Goal: Task Accomplishment & Management: Manage account settings

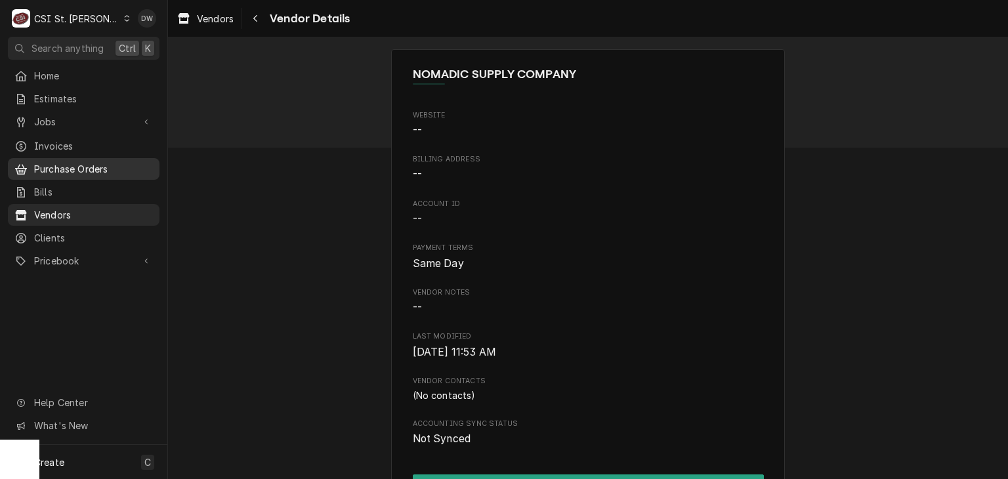
click at [71, 162] on span "Purchase Orders" at bounding box center [93, 169] width 119 height 14
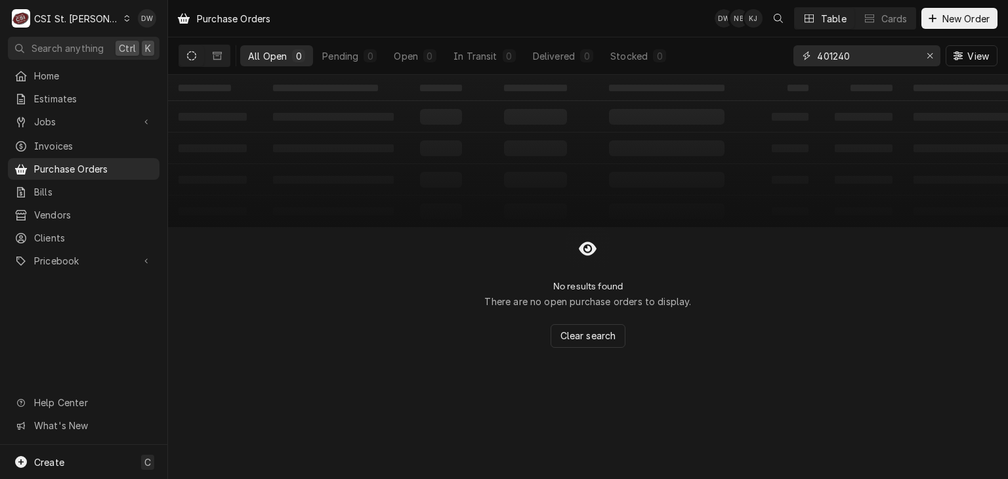
drag, startPoint x: 858, startPoint y: 57, endPoint x: 772, endPoint y: 74, distance: 87.6
click at [772, 74] on div "All Open 0 Pending 0 Open 0 In Transit 0 Delivered 0 Stocked 0 401240 View" at bounding box center [588, 55] width 819 height 37
paste input "01"
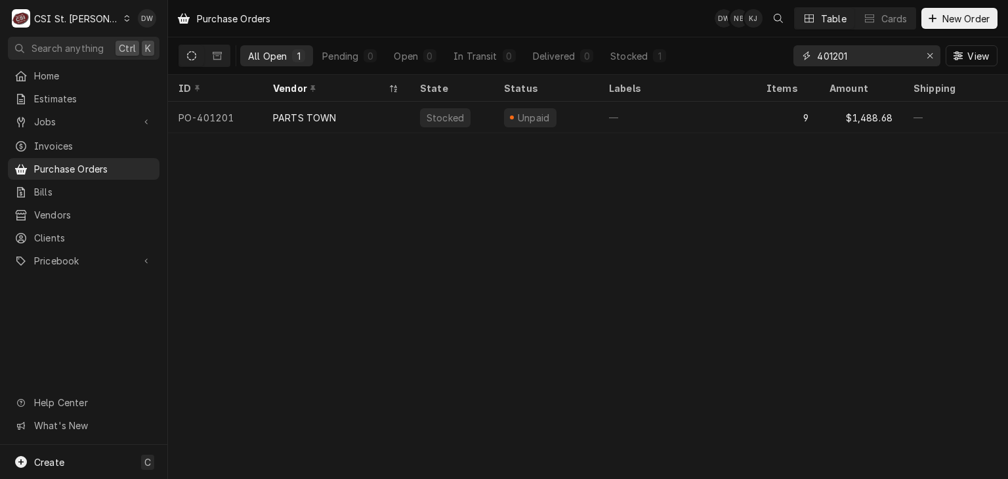
type input "401201"
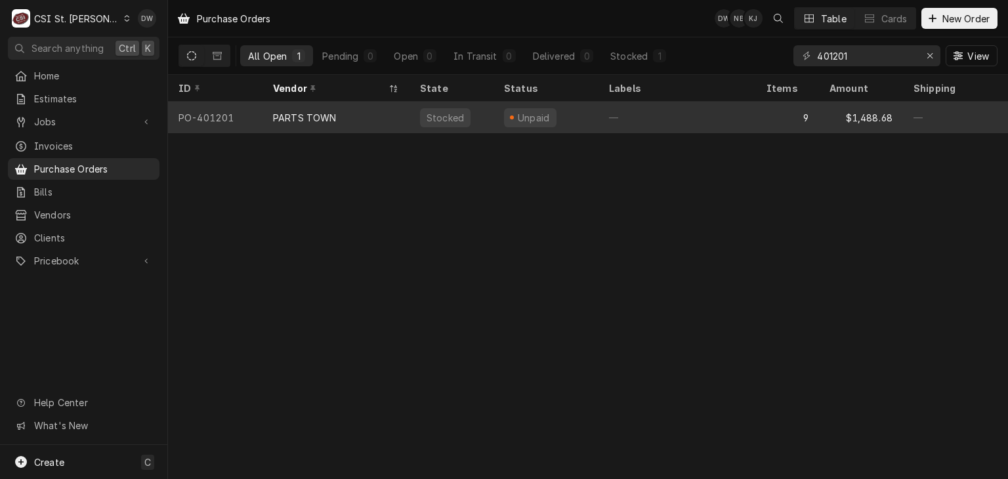
click at [286, 111] on div "PARTS TOWN" at bounding box center [305, 118] width 64 height 14
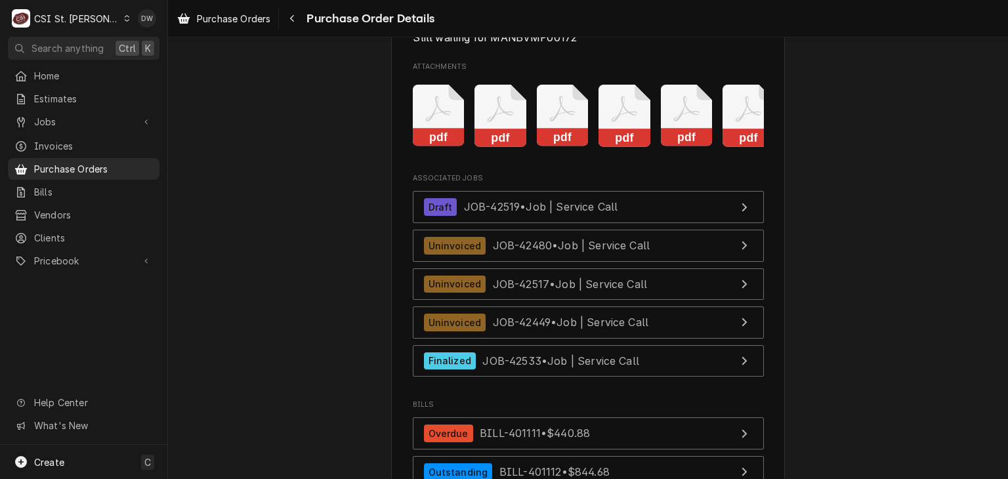
scroll to position [3777, 0]
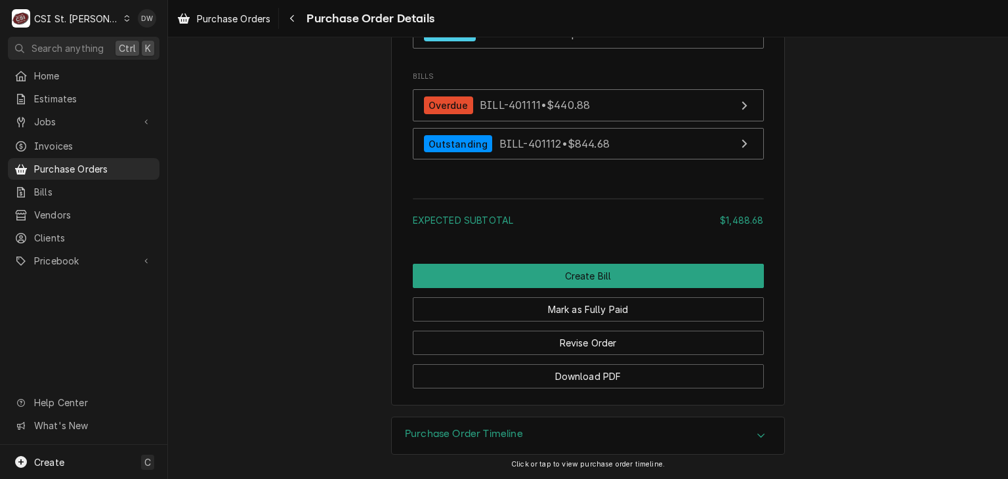
click at [759, 433] on div "Accordion Header" at bounding box center [762, 436] width 20 height 16
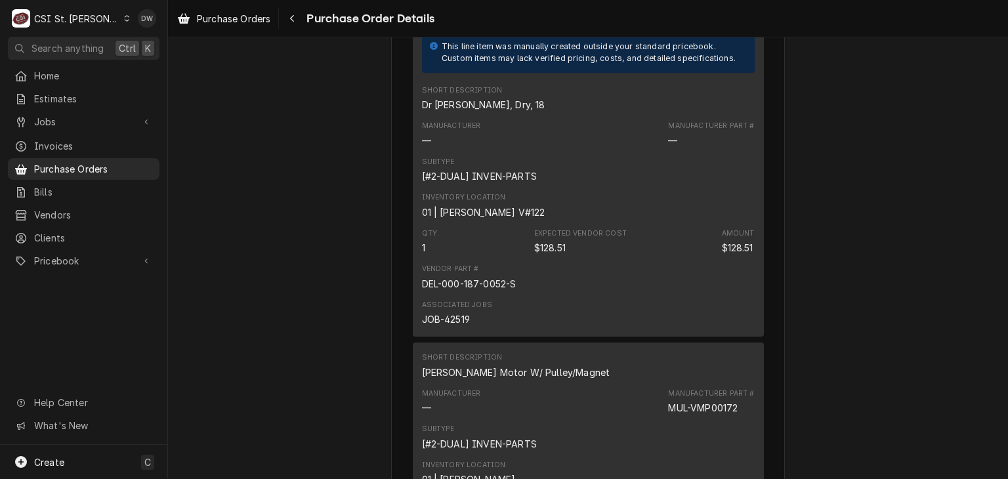
scroll to position [0, 0]
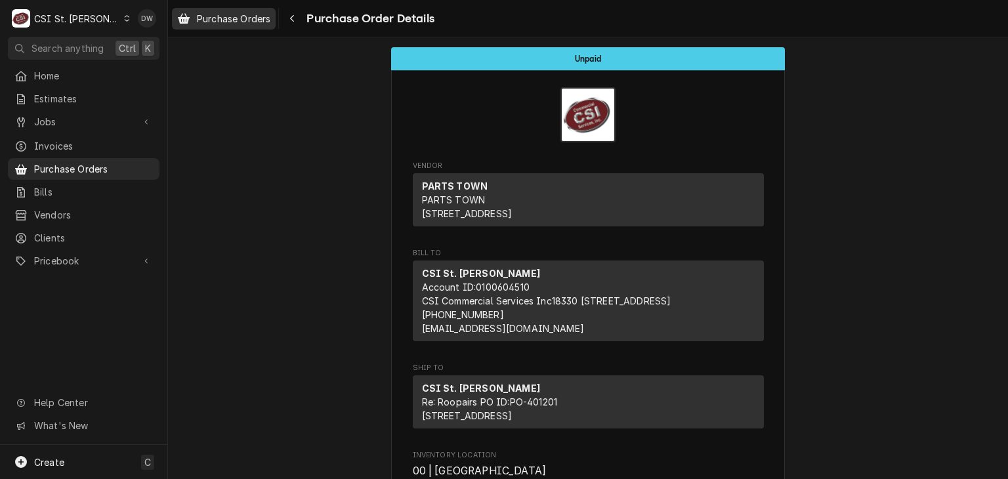
click at [236, 18] on span "Purchase Orders" at bounding box center [234, 19] width 74 height 14
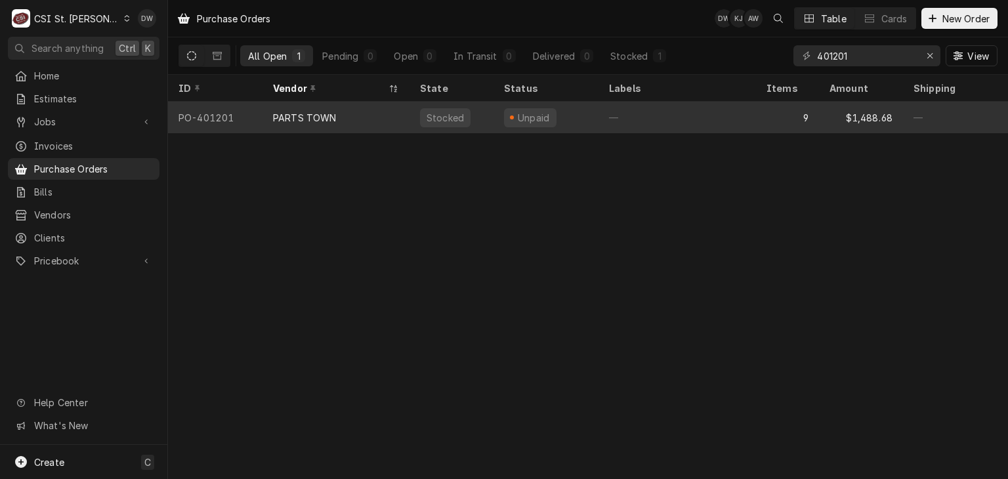
click at [333, 111] on div "PARTS TOWN" at bounding box center [305, 118] width 64 height 14
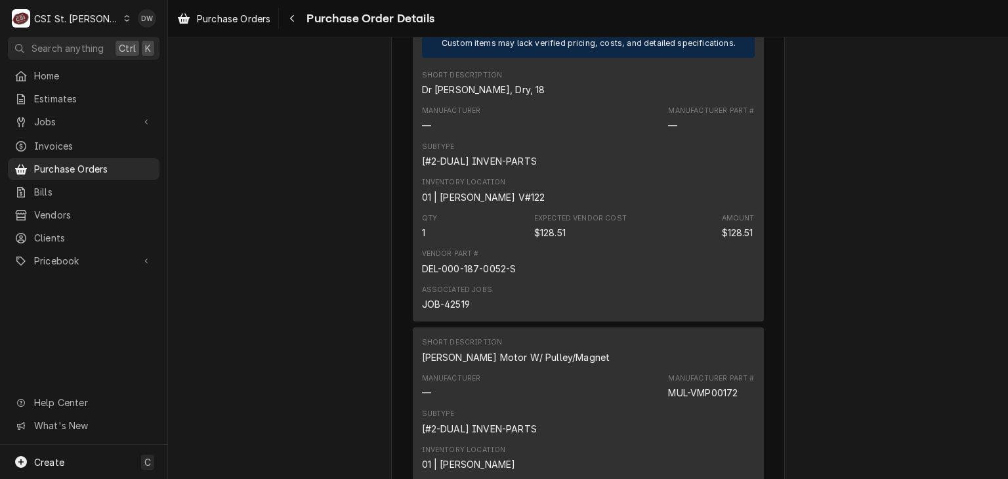
scroll to position [1193, 0]
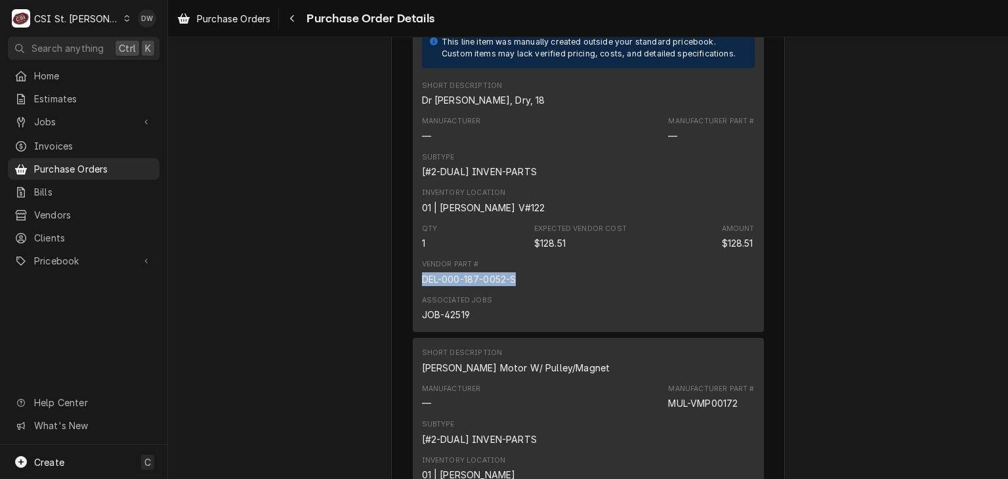
drag, startPoint x: 516, startPoint y: 316, endPoint x: 418, endPoint y: 328, distance: 99.2
click at [422, 290] on div "Vendor Part # DEL-000-187-0052-S" at bounding box center [588, 272] width 333 height 35
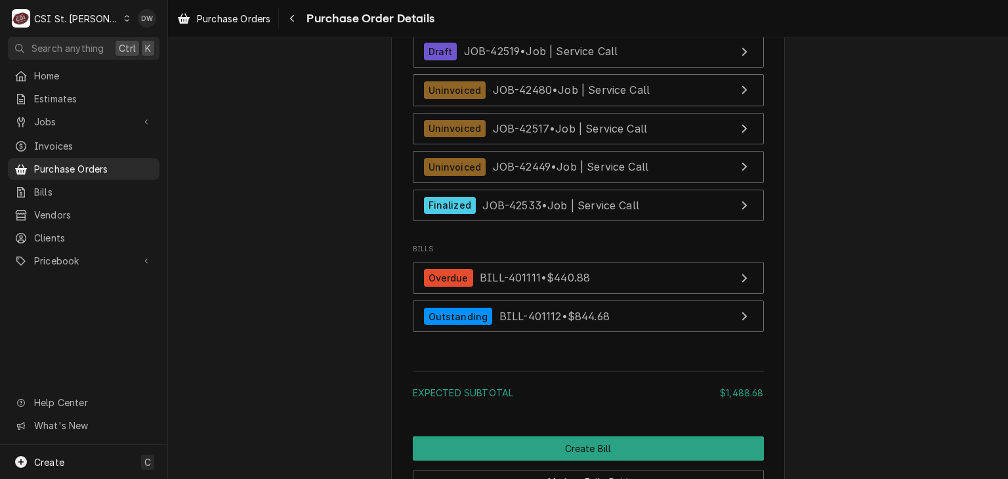
scroll to position [3777, 0]
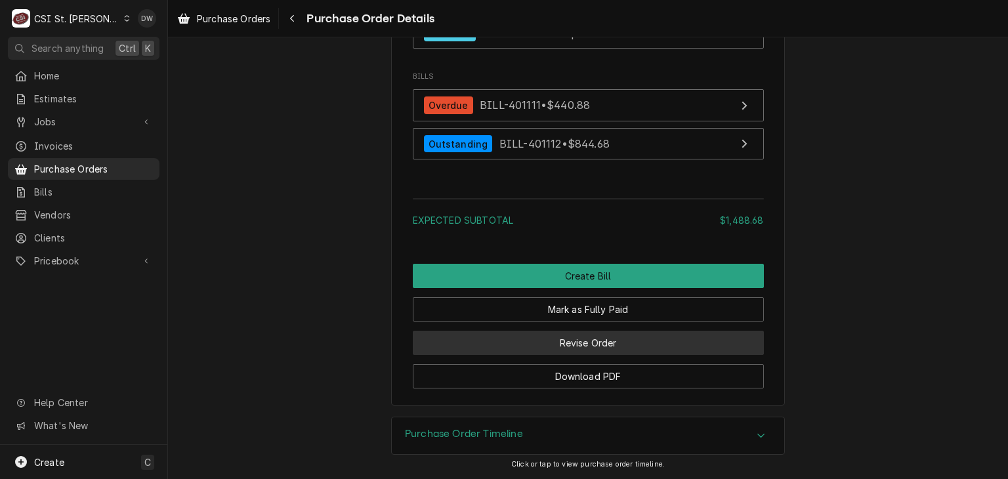
click at [567, 337] on button "Revise Order" at bounding box center [588, 343] width 351 height 24
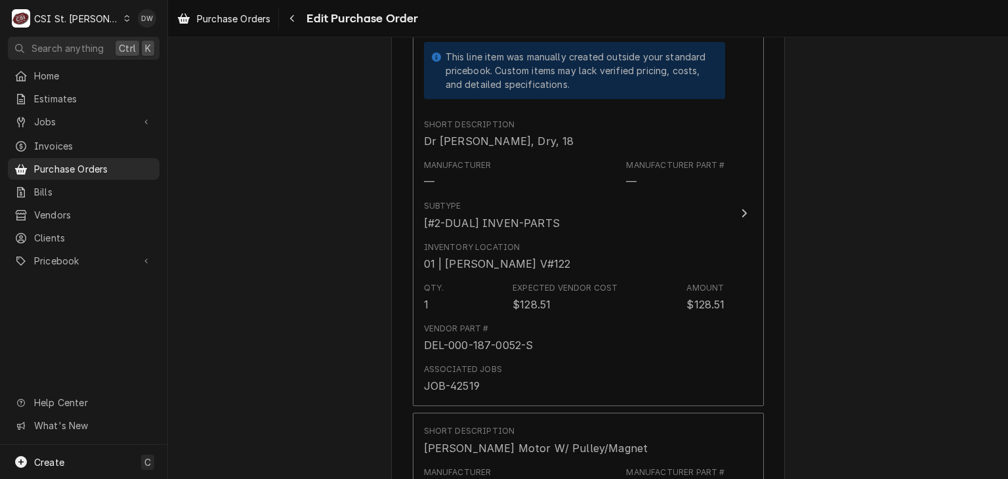
scroll to position [1008, 0]
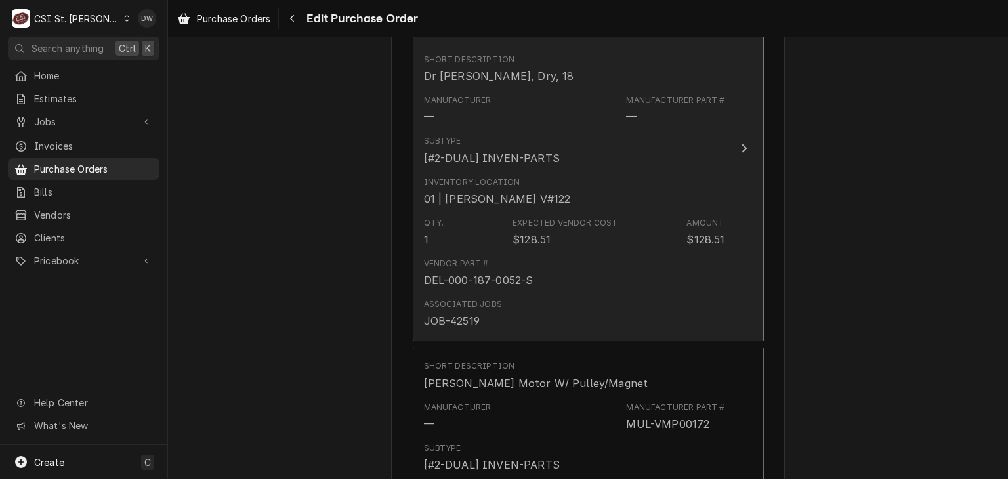
click at [736, 140] on div "Update Line Item" at bounding box center [744, 148] width 17 height 16
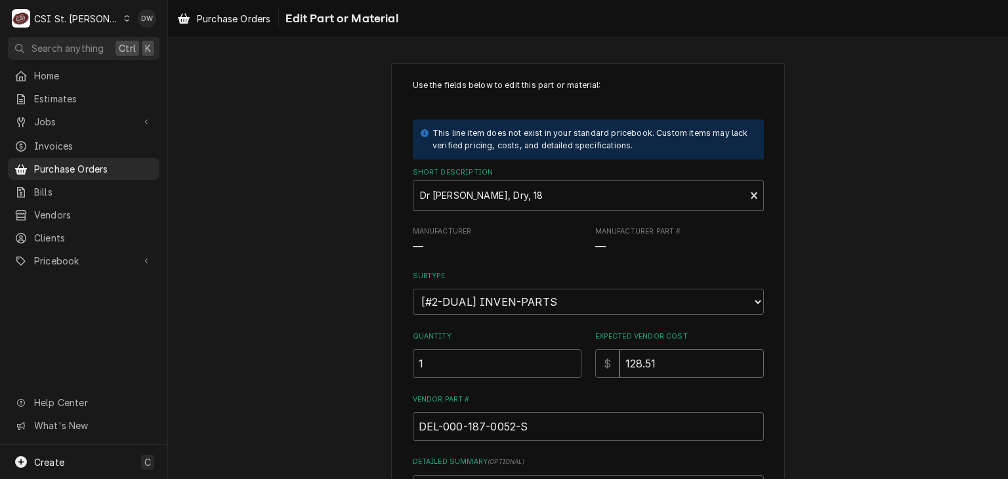
drag, startPoint x: 659, startPoint y: 368, endPoint x: 590, endPoint y: 362, distance: 69.2
click at [595, 362] on div "$ 128.51" at bounding box center [679, 363] width 169 height 29
type textarea "x"
type input "0"
type textarea "x"
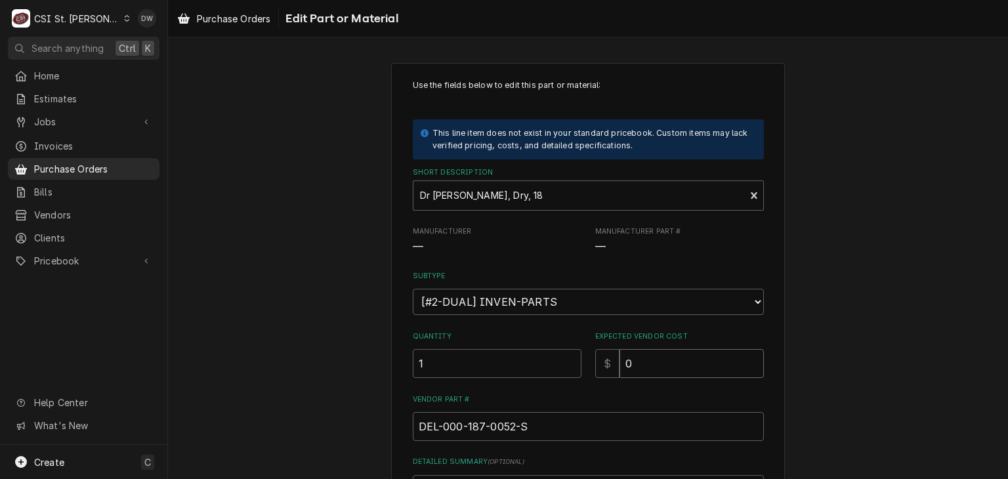
type input "0.0"
type textarea "x"
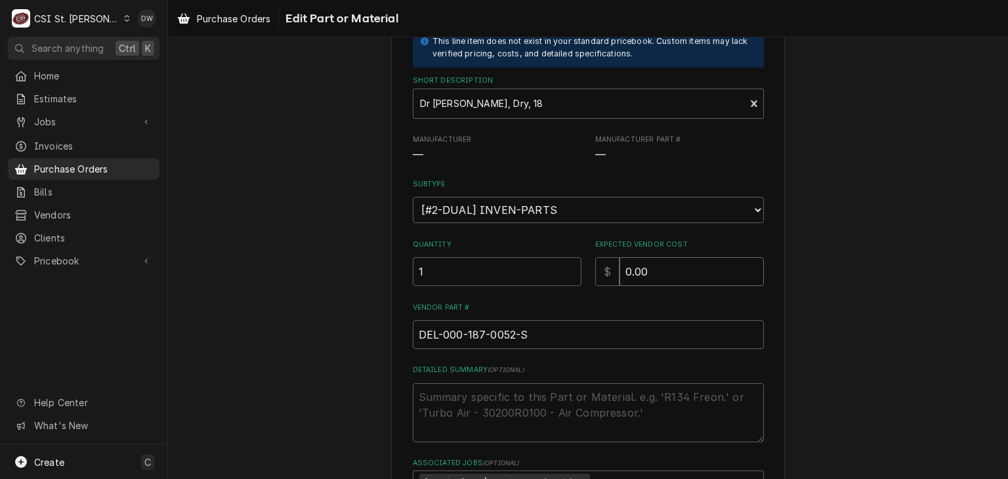
scroll to position [121, 0]
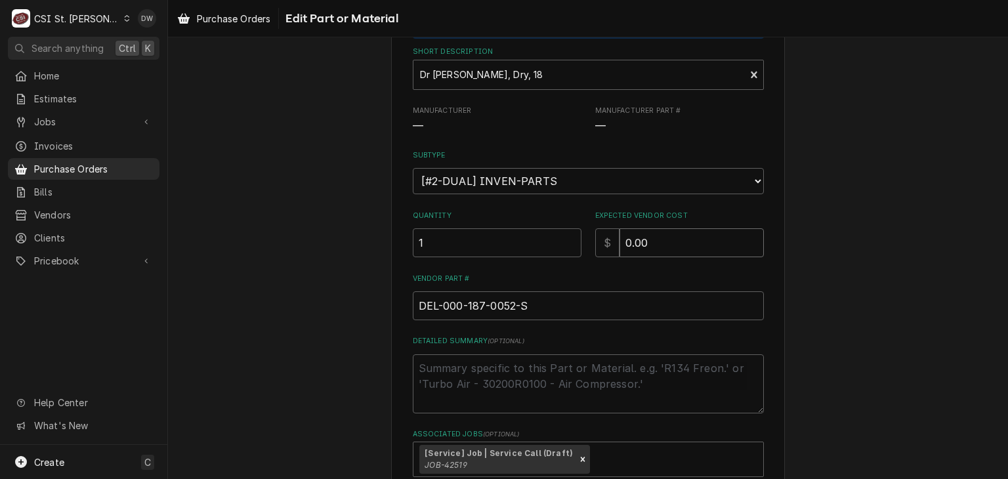
type input "0.00"
click at [429, 374] on textarea "Detailed Summary ( optional )" at bounding box center [588, 384] width 351 height 59
type textarea "x"
type textarea "T"
type textarea "x"
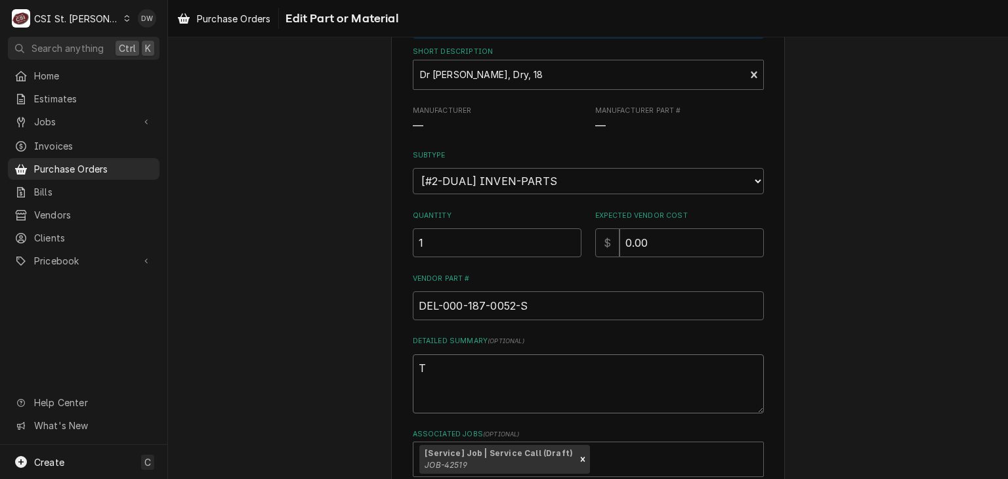
type textarea "Ti"
type textarea "x"
type textarea "T"
type textarea "x"
type textarea "Th"
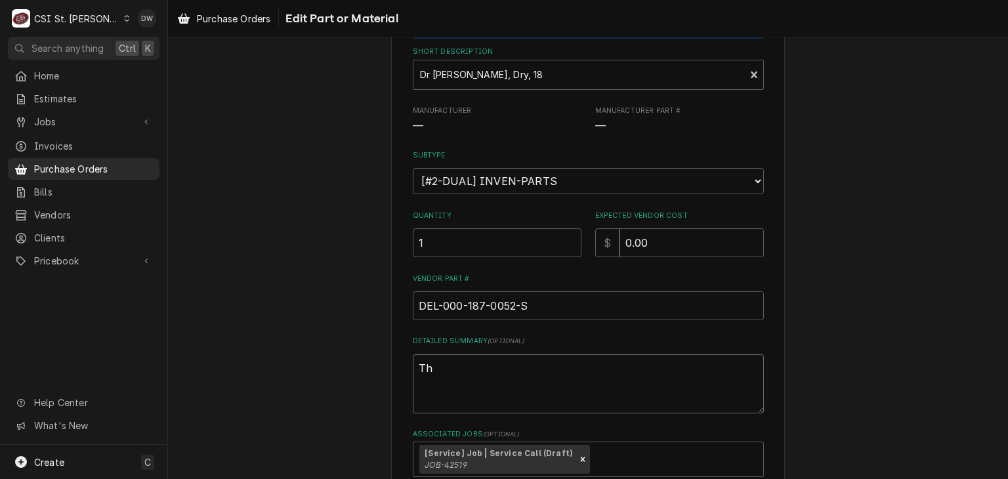
type textarea "x"
type textarea "Thi"
type textarea "x"
type textarea "This"
type textarea "x"
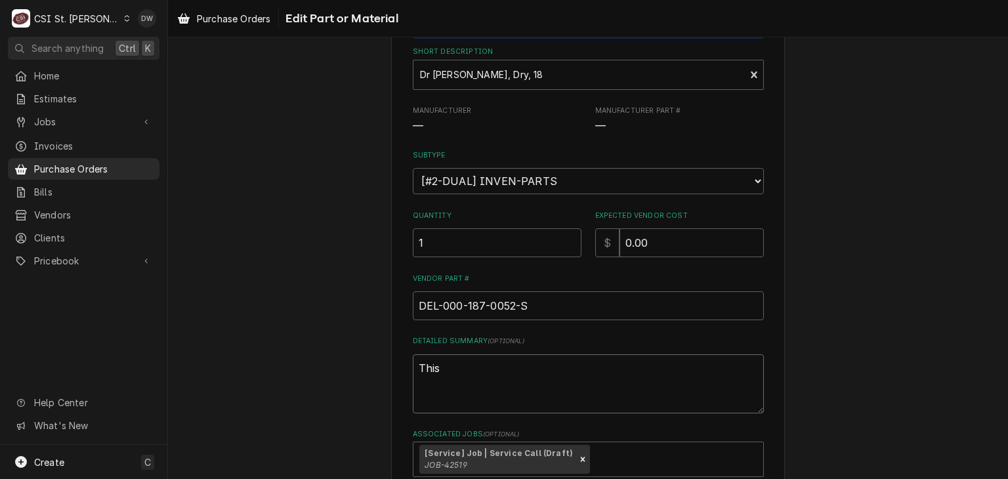
type textarea "This"
type textarea "x"
type textarea "This p"
type textarea "x"
type textarea "This pa"
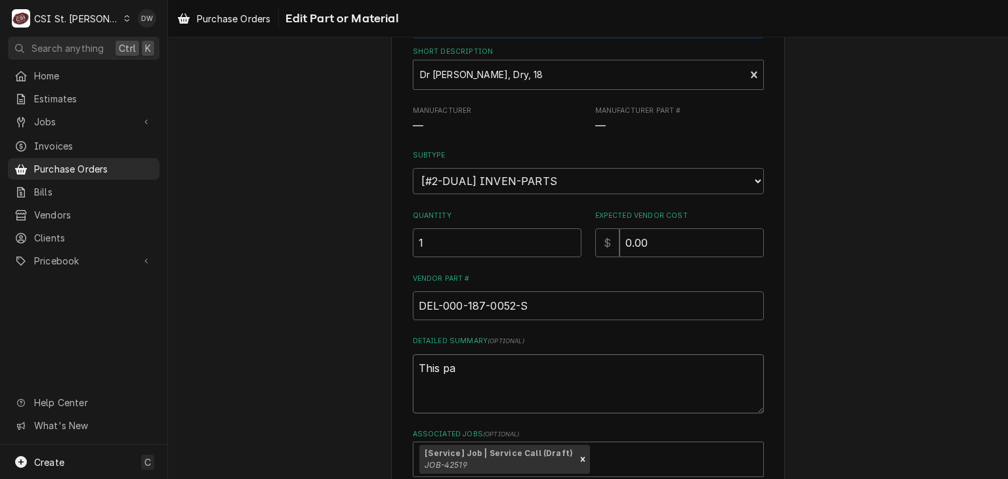
type textarea "x"
type textarea "This par"
type textarea "x"
type textarea "This part"
type textarea "x"
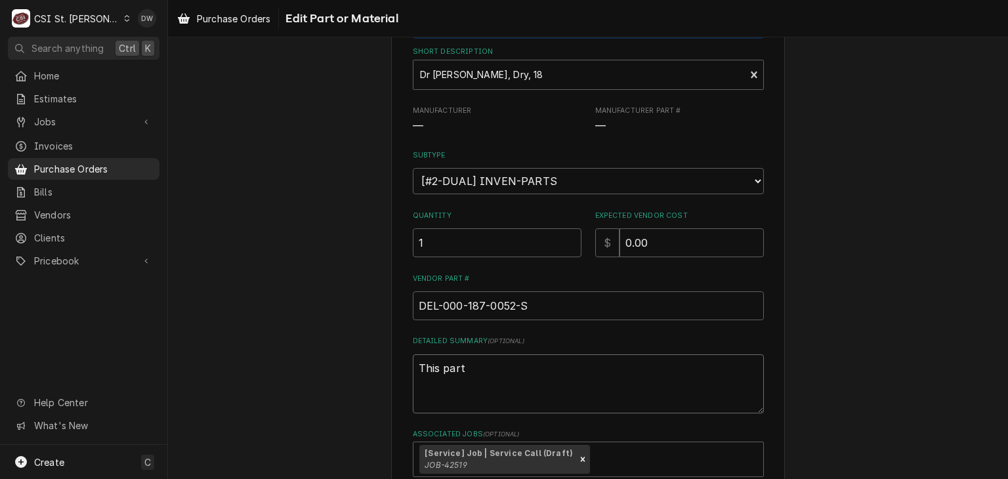
type textarea "This part"
type textarea "x"
type textarea "This part w"
type textarea "x"
type textarea "This part wa"
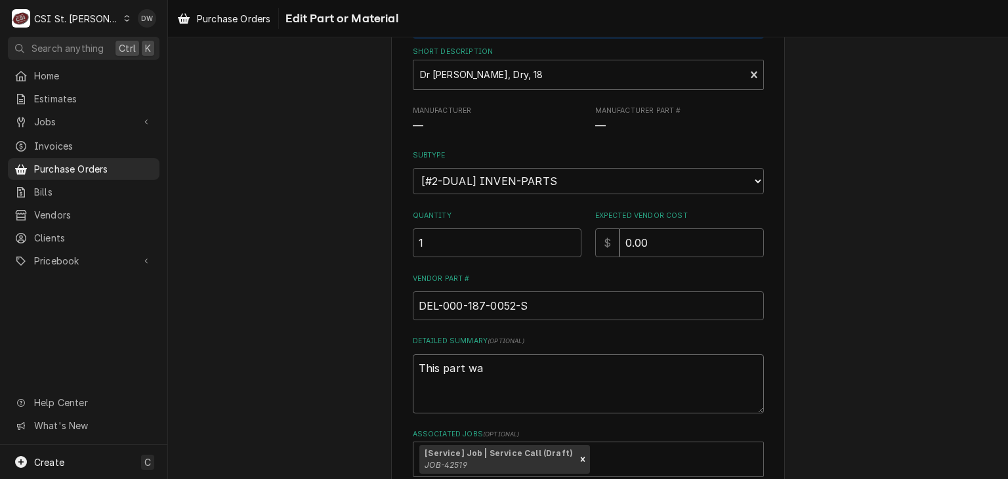
type textarea "x"
type textarea "This part was"
type textarea "x"
type textarea "This part was"
type textarea "x"
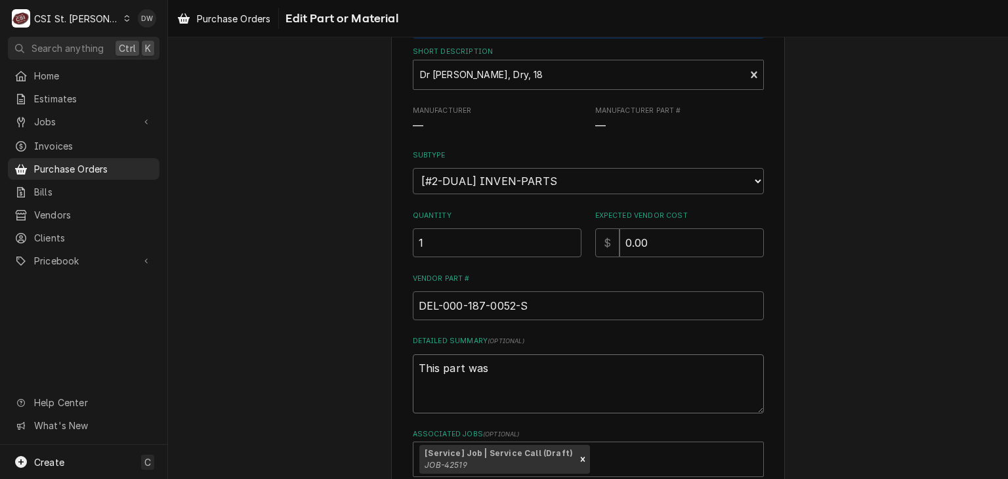
type textarea "This part was o"
type textarea "x"
type textarea "This part was ob"
type textarea "x"
type textarea "This part was obs"
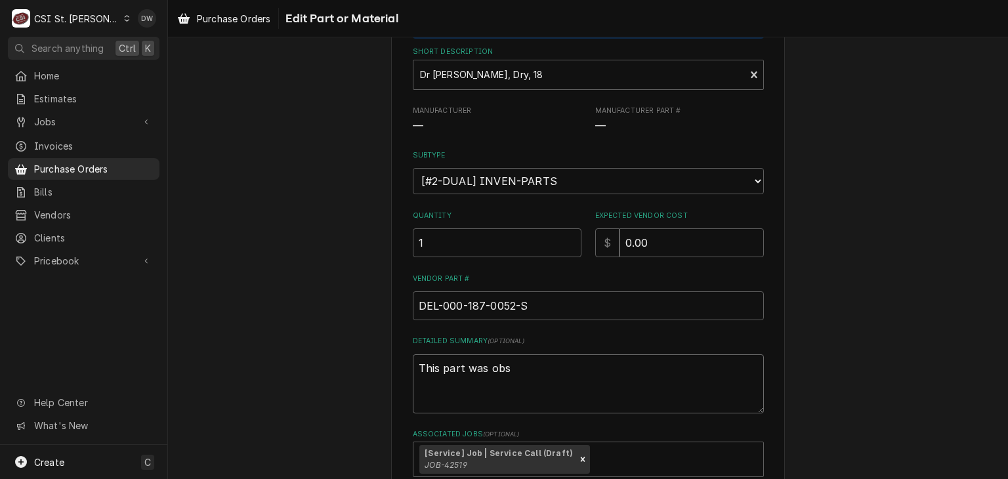
type textarea "x"
type textarea "This part was obsu"
type textarea "x"
type textarea "This part was obsul"
type textarea "x"
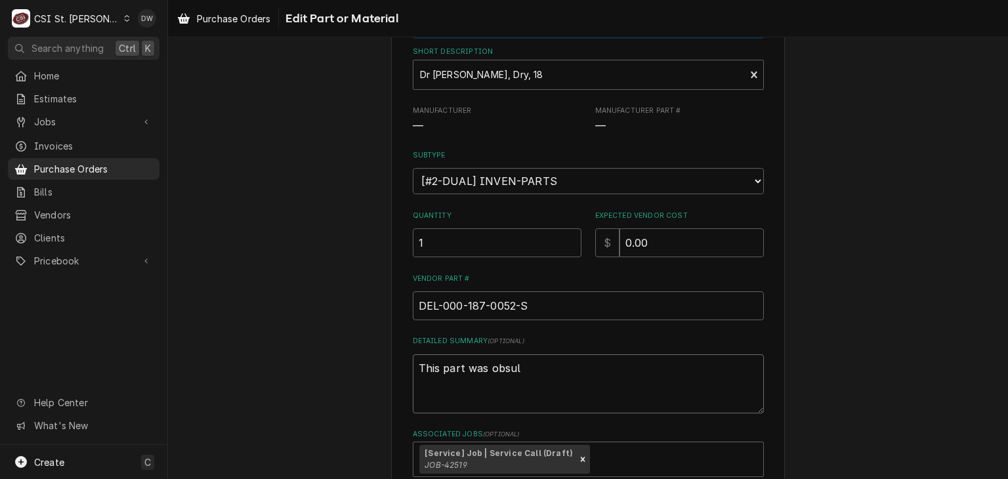
type textarea "This part was obsule"
type textarea "x"
type textarea "This part was obsulet"
type textarea "x"
type textarea "This part was obsulet"
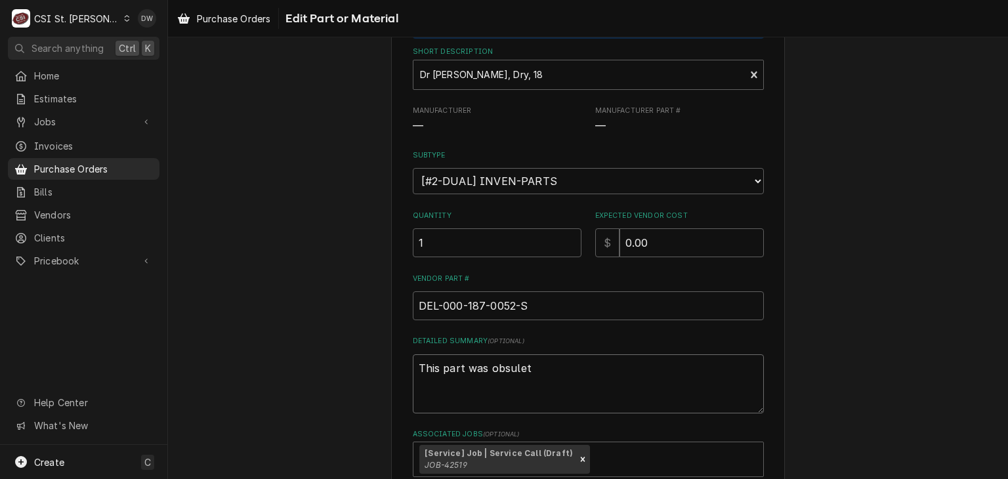
type textarea "x"
type textarea "This part was obsulet"
type textarea "x"
type textarea "This part was obsule"
type textarea "x"
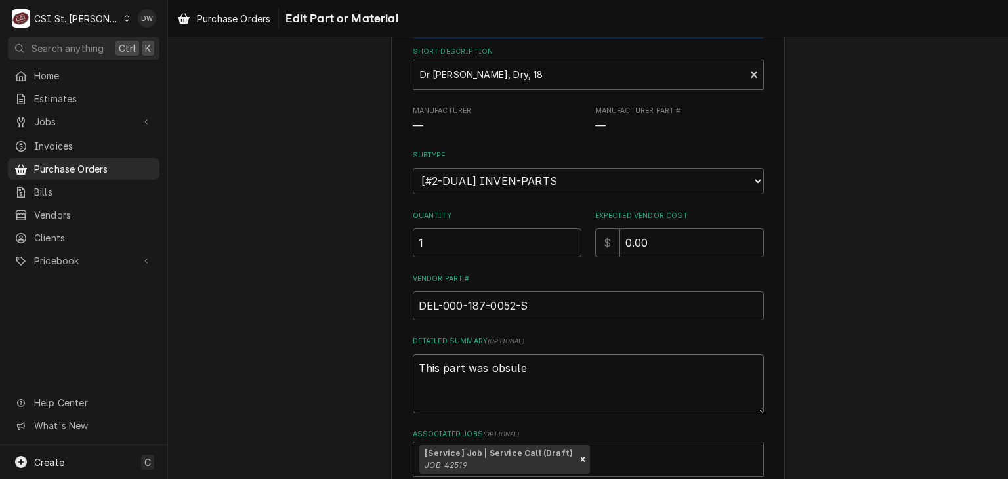
type textarea "This part was obsule"
type textarea "x"
type textarea "This part was obsolete"
type textarea "x"
type textarea "This part was obsolete"
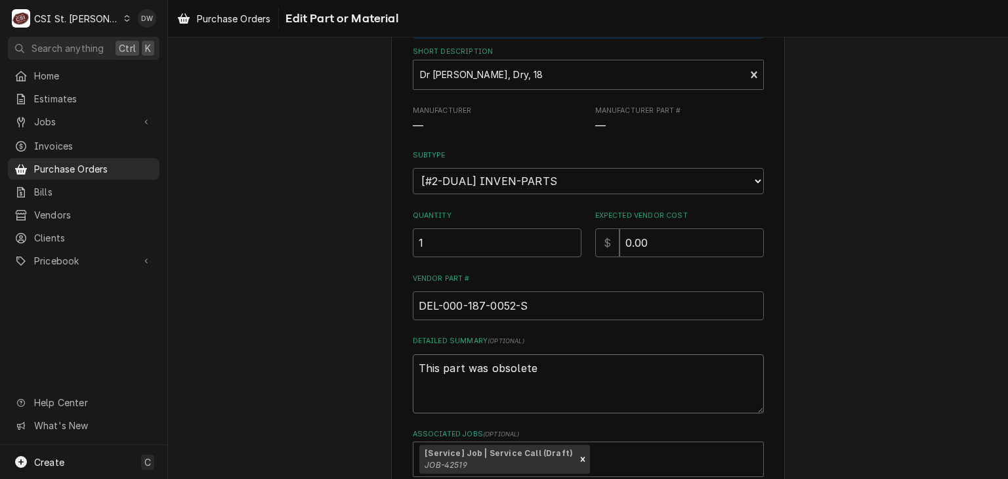
type textarea "x"
type textarea "This part was obsolete a"
type textarea "x"
type textarea "This part was obsolete an"
type textarea "x"
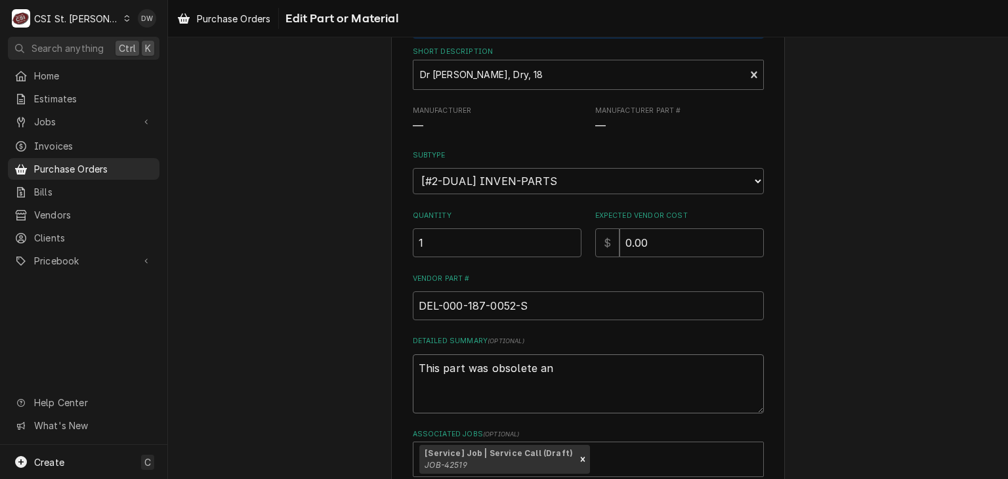
type textarea "This part was obsolete and"
type textarea "x"
type textarea "This part was obsolete and"
type textarea "x"
type textarea "This part was obsolete and P"
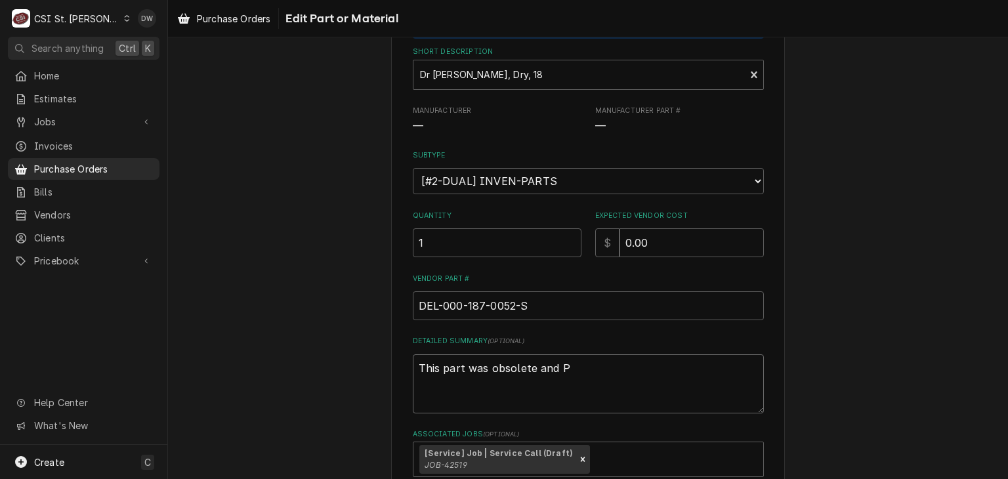
type textarea "x"
type textarea "This part was obsolete and Pa"
type textarea "x"
type textarea "This part was obsolete and Par"
type textarea "x"
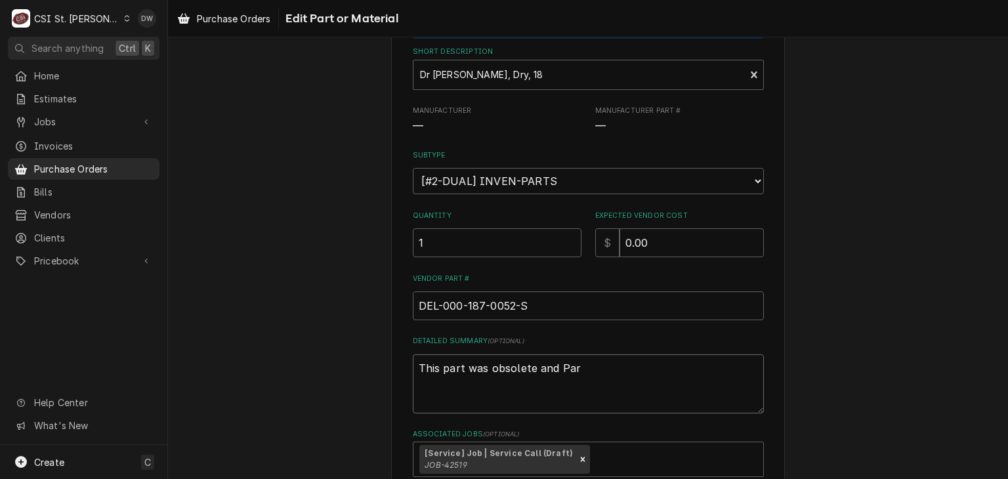
type textarea "This part was obsolete and Part"
type textarea "x"
type textarea "This part was obsolete and Parts"
type textarea "x"
type textarea "This part was obsolete and Partsw"
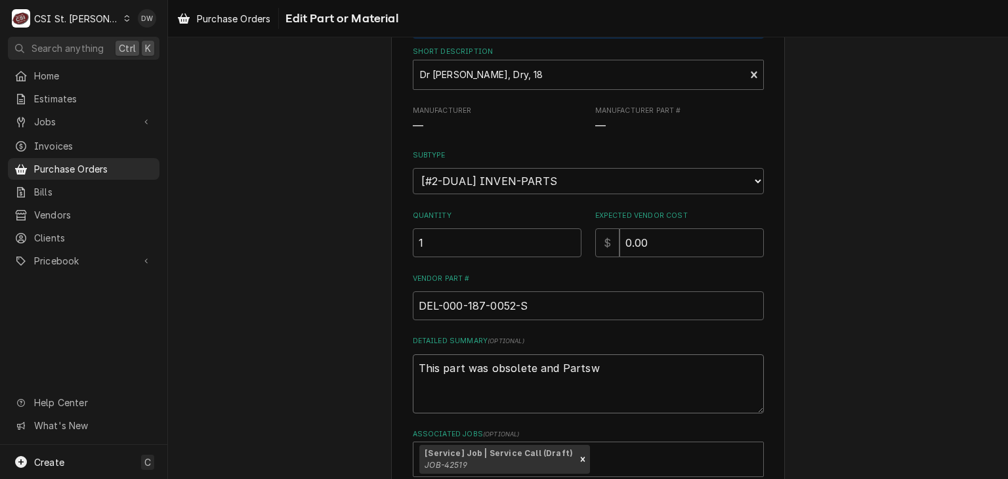
type textarea "x"
type textarea "This part was obsolete and Parts"
type textarea "x"
type textarea "This part was obsolete and Partst"
type textarea "x"
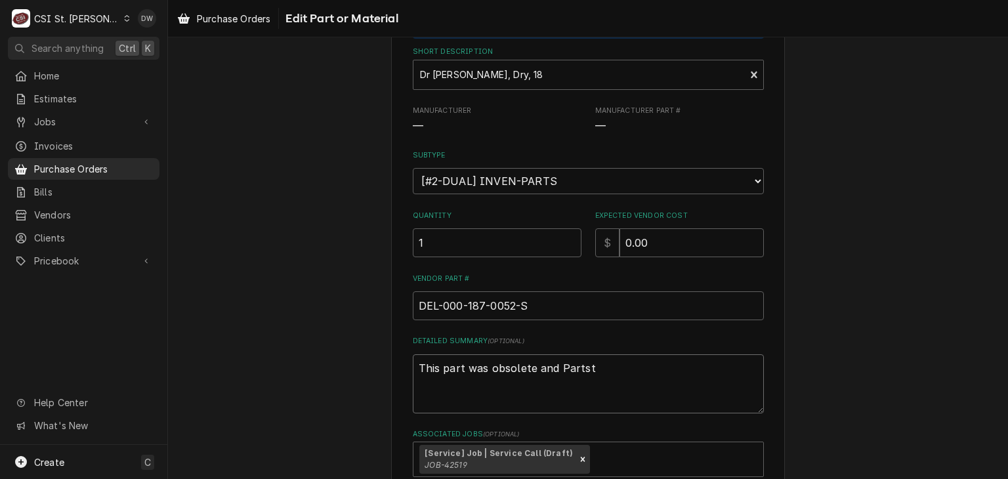
type textarea "This part was obsolete and Partstw"
type textarea "x"
type textarea "This part was obsolete and Partstwo"
type textarea "x"
type textarea "This part was obsolete and Partstwon"
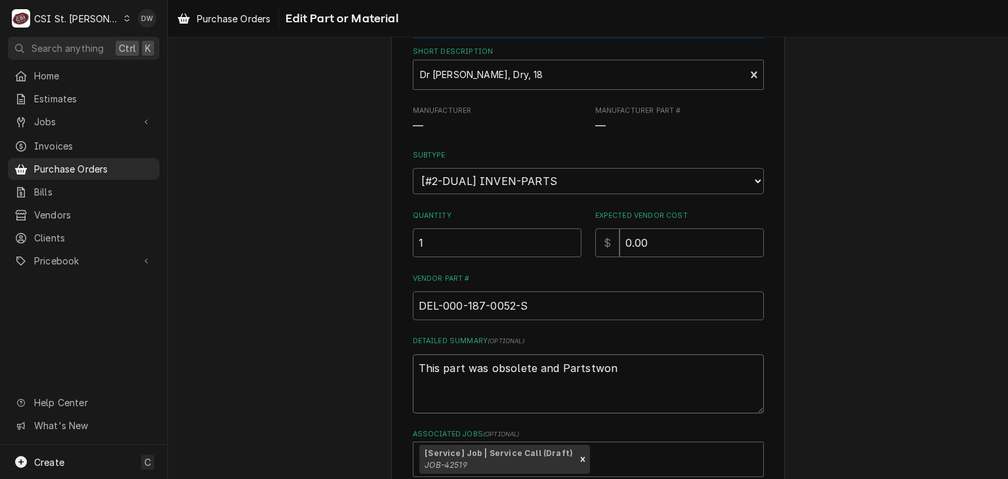
type textarea "x"
type textarea "This part was obsolete and Partstwon"
type textarea "x"
type textarea "This part was obsolete and Partstwon"
type textarea "x"
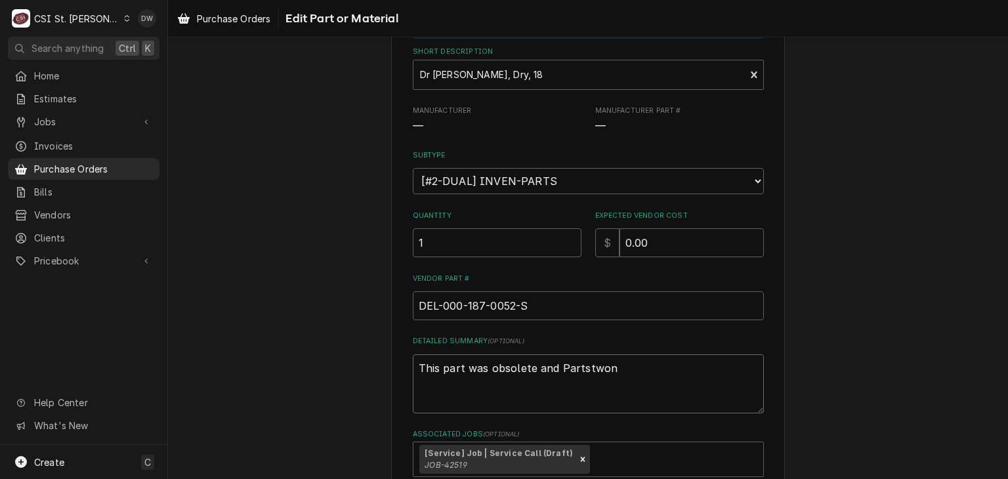
type textarea "This part was obsolete and Partstwo"
type textarea "x"
type textarea "This part was obsolete and Partstw"
type textarea "x"
type textarea "This part was obsolete and Partst"
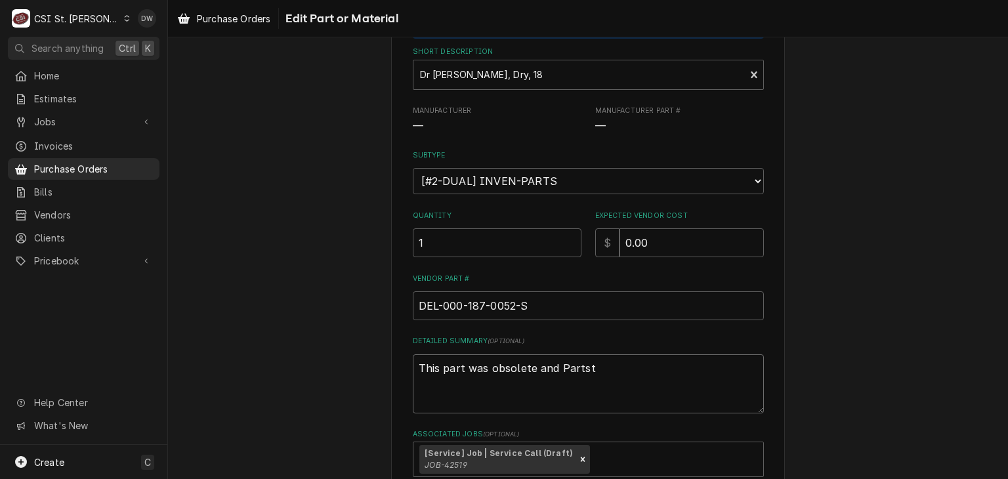
type textarea "x"
type textarea "This part was obsolete and Parts"
type textarea "x"
type textarea "This part was obsolete and Parts"
type textarea "x"
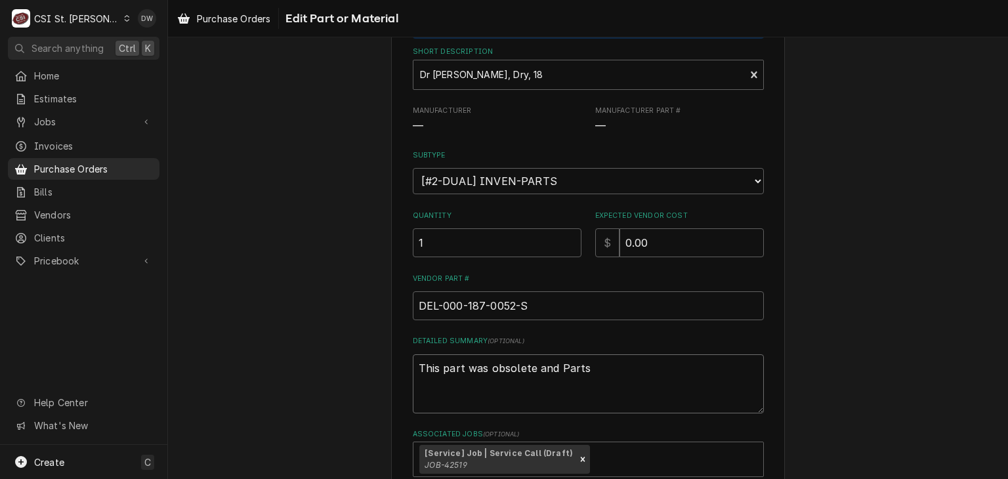
type textarea "This part was obsolete and Parts t"
type textarea "x"
type textarea "This part was obsolete and Parts tw"
type textarea "x"
type textarea "This part was obsolete and Parts two"
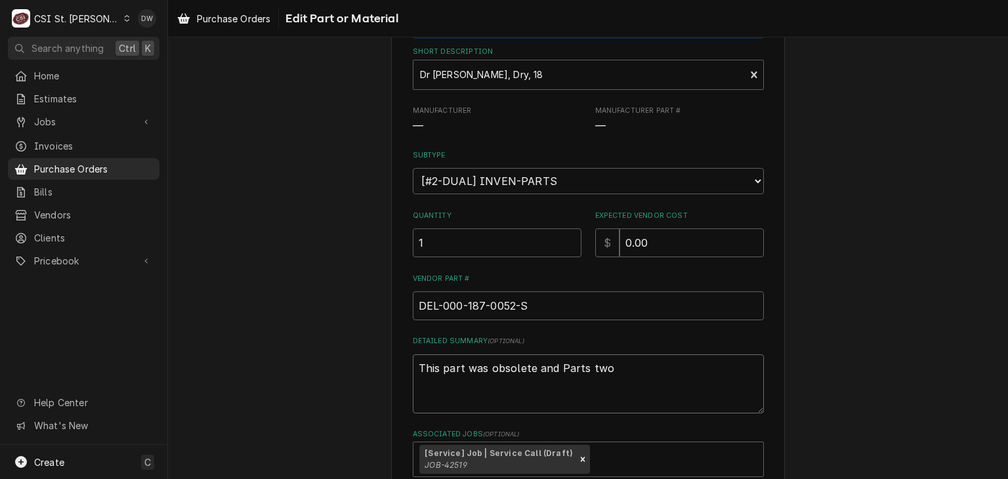
type textarea "x"
type textarea "This part was obsolete and Parts twon"
type textarea "x"
type textarea "This part was obsolete and Parts twon"
type textarea "x"
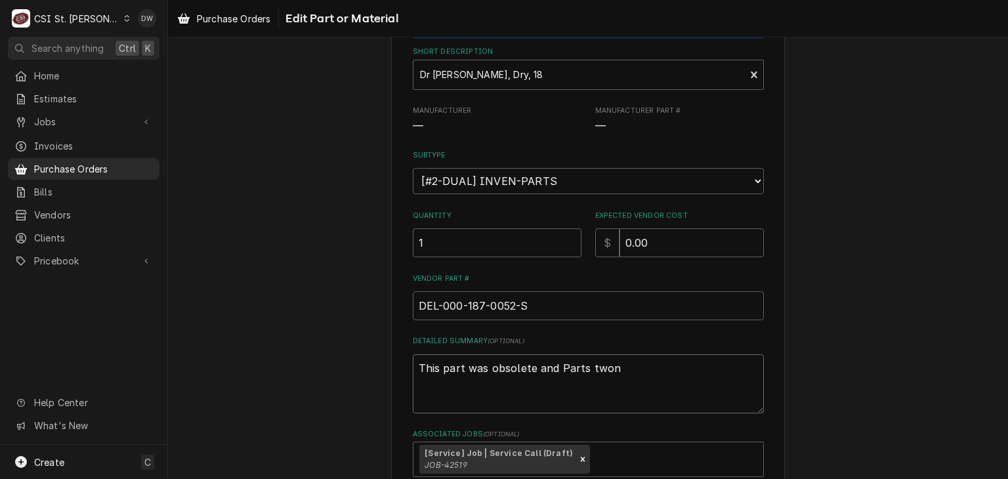
type textarea "This part was obsolete and Parts twon"
type textarea "x"
type textarea "This part was obsolete and Parts two"
type textarea "x"
type textarea "This part was obsolete and Parts tw"
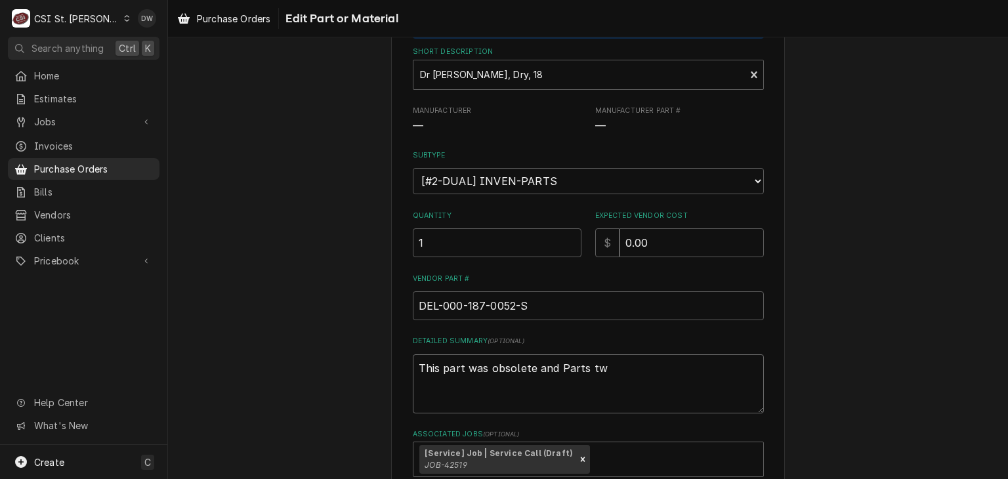
type textarea "x"
type textarea "This part was obsolete and Parts t"
type textarea "x"
type textarea "This part was obsolete and Parts to"
type textarea "x"
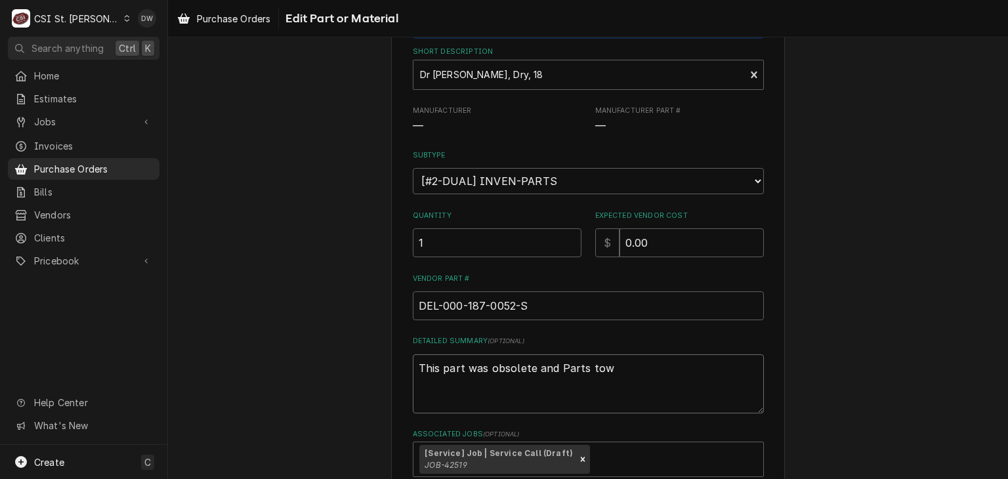
type textarea "This part was obsolete and Parts town"
type textarea "x"
type textarea "This part was obsolete and Parts town"
type textarea "x"
type textarea "This part was obsolete and Parts town s"
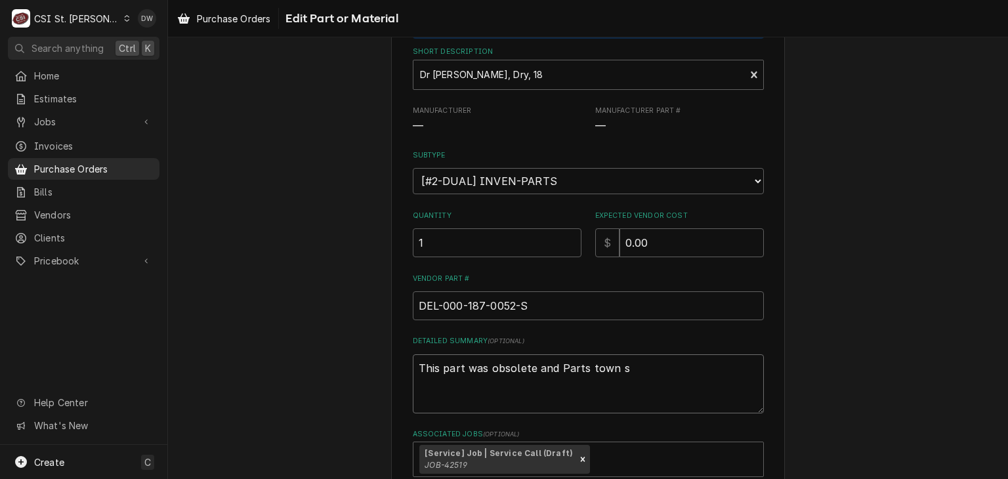
type textarea "x"
type textarea "This part was obsolete and Parts town sh"
type textarea "x"
type textarea "This part was obsolete and Parts town shi"
type textarea "x"
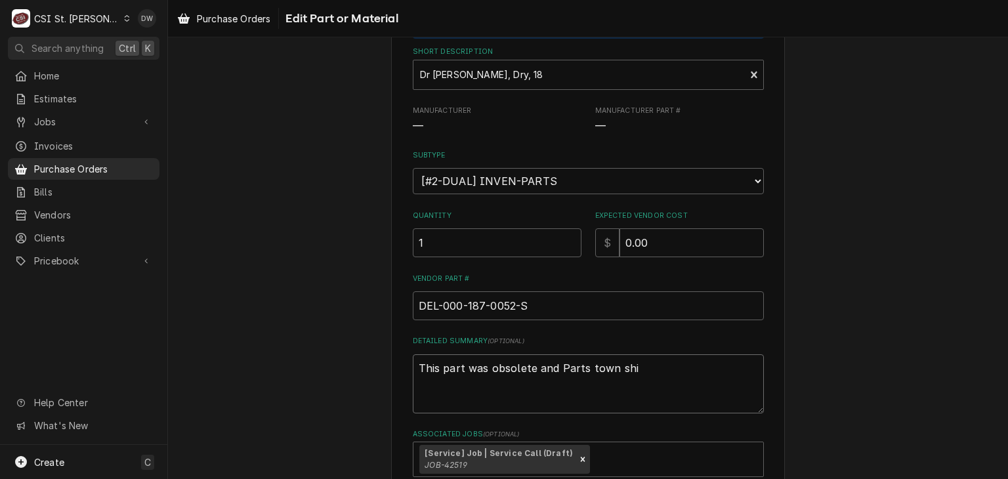
type textarea "This part was obsolete and Parts town ship"
type textarea "x"
type textarea "This part was obsolete and Parts town shipp"
type textarea "x"
type textarea "This part was obsolete and Parts town shippi"
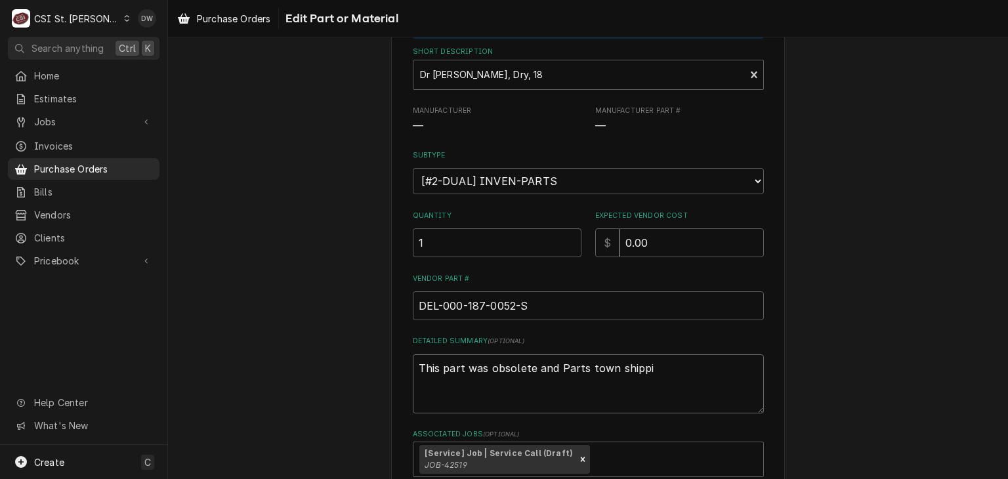
type textarea "x"
type textarea "This part was obsolete and Parts town shipp"
type textarea "x"
type textarea "This part was obsolete and Parts town shippe"
type textarea "x"
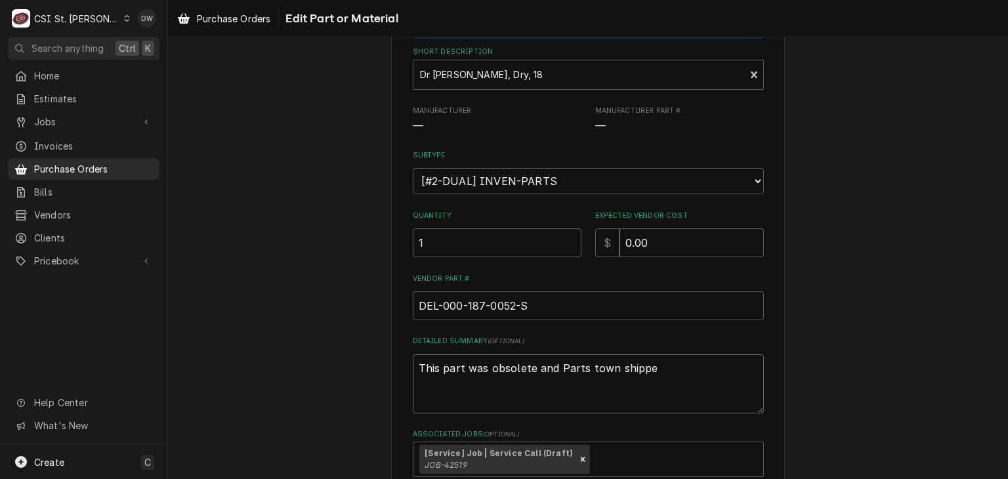
type textarea "This part was obsolete and Parts town shipped"
type textarea "x"
type textarea "This part was obsolete and Parts town shipped"
type textarea "x"
type textarea "This part was obsolete and Parts town shipped a"
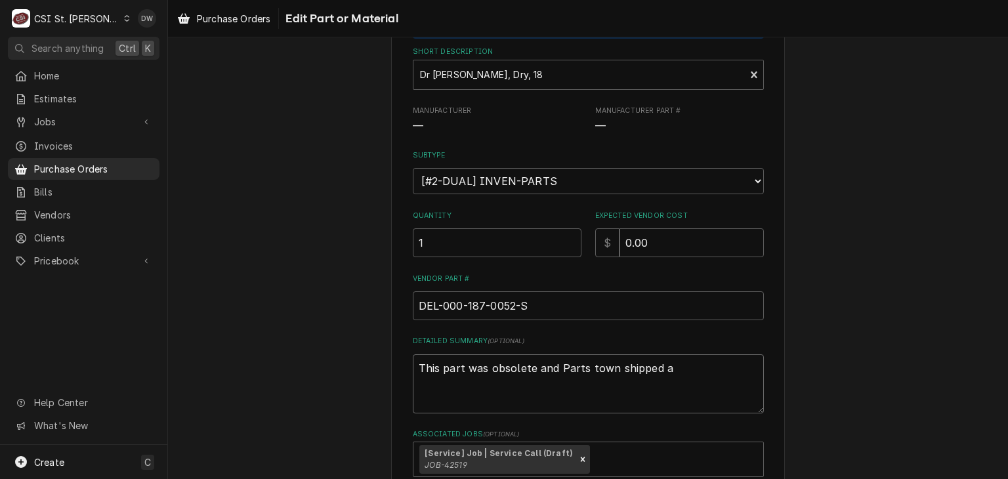
type textarea "x"
type textarea "This part was obsolete and Parts town shipped a"
type textarea "x"
type textarea "This part was obsolete and Parts town shipped a r"
type textarea "x"
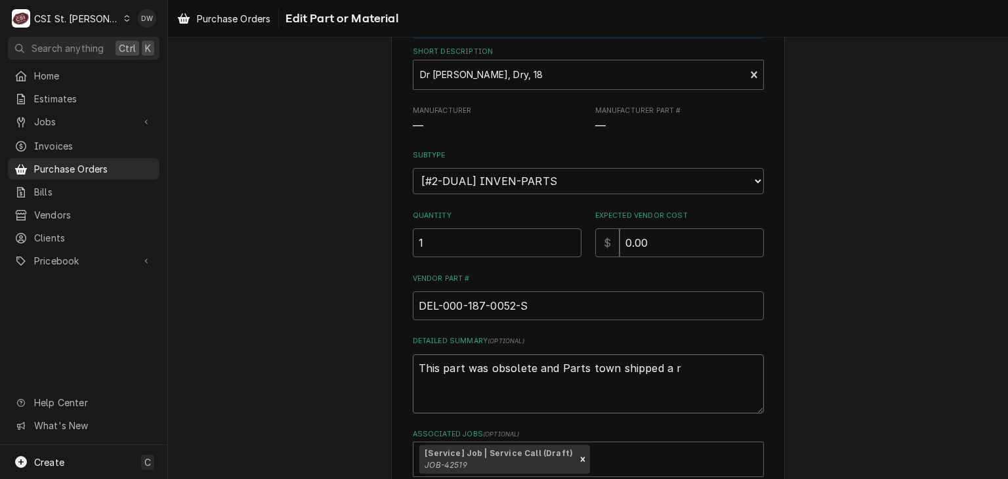
type textarea "This part was obsolete and Parts town shipped a re"
type textarea "x"
type textarea "This part was obsolete and Parts town shipped a rep"
type textarea "x"
type textarea "This part was obsolete and Parts town shipped a repl"
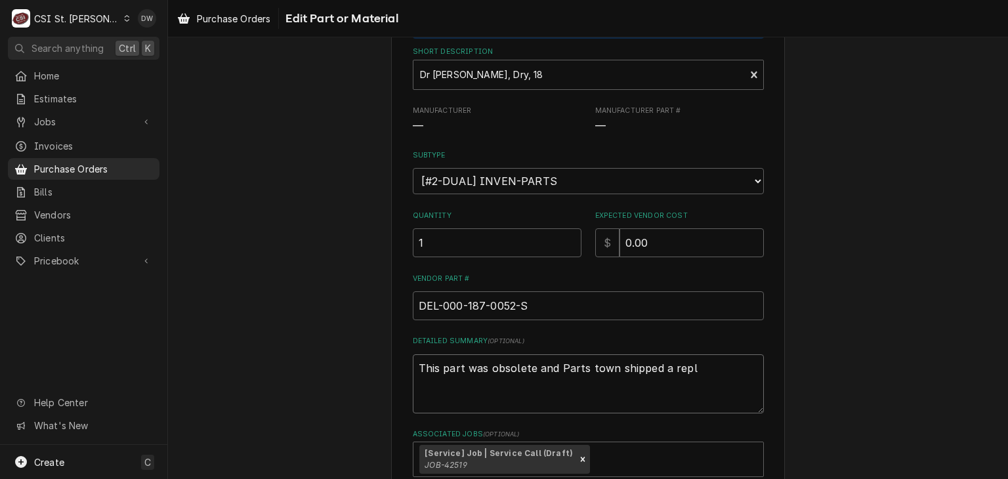
type textarea "x"
type textarea "This part was obsolete and Parts town shipped a repla"
type textarea "x"
type textarea "This part was obsolete and Parts town shipped a replac"
type textarea "x"
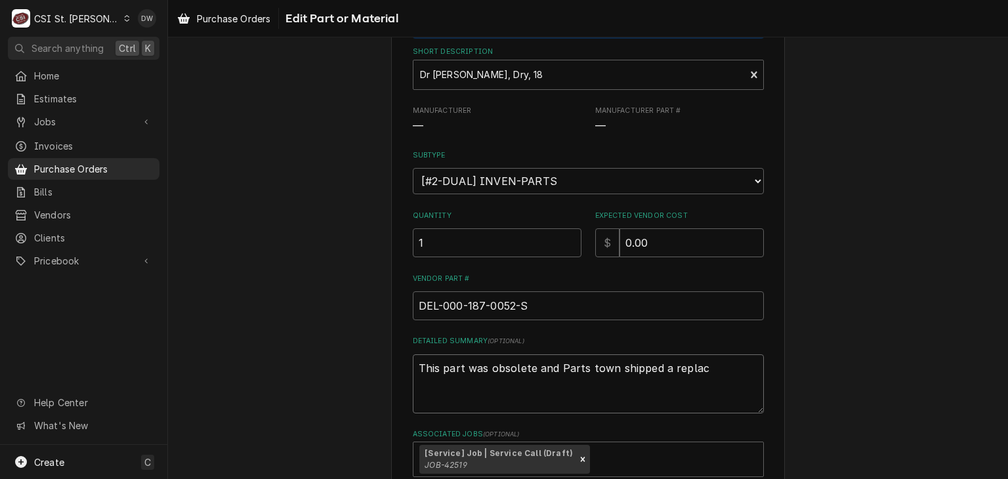
type textarea "This part was obsolete and Parts town shipped a replace"
type textarea "x"
type textarea "This part was obsolete and Parts town shipped a replace"
type textarea "x"
type textarea "This part was obsolete and Parts town shipped a replace"
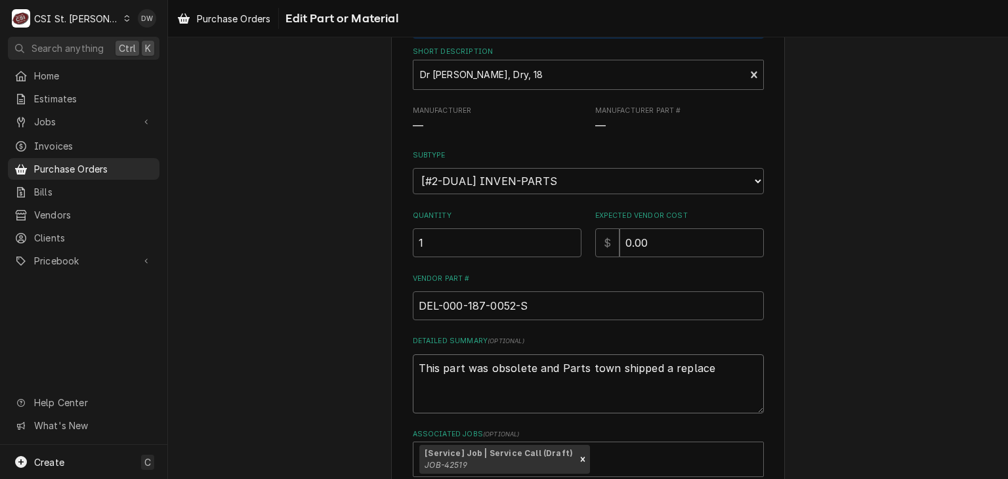
type textarea "x"
type textarea "This part was obsolete and Parts town shipped a replacem"
type textarea "x"
type textarea "This part was obsolete and Parts town shipped a replaceme"
type textarea "x"
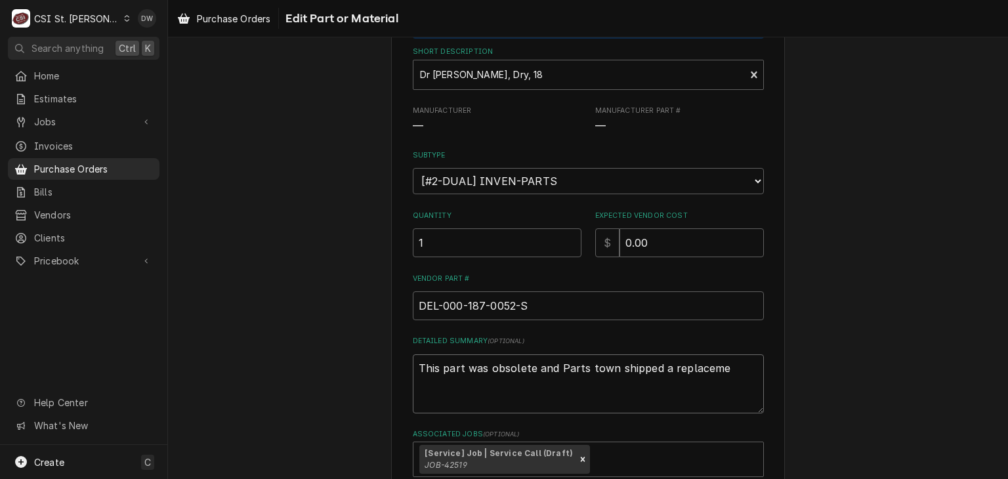
type textarea "This part was obsolete and Parts town shipped a replacemet"
type textarea "x"
type textarea "This part was obsolete and Parts town shipped a replacemet"
type textarea "x"
type textarea "This part was obsolete and Parts town shipped a replacemet"
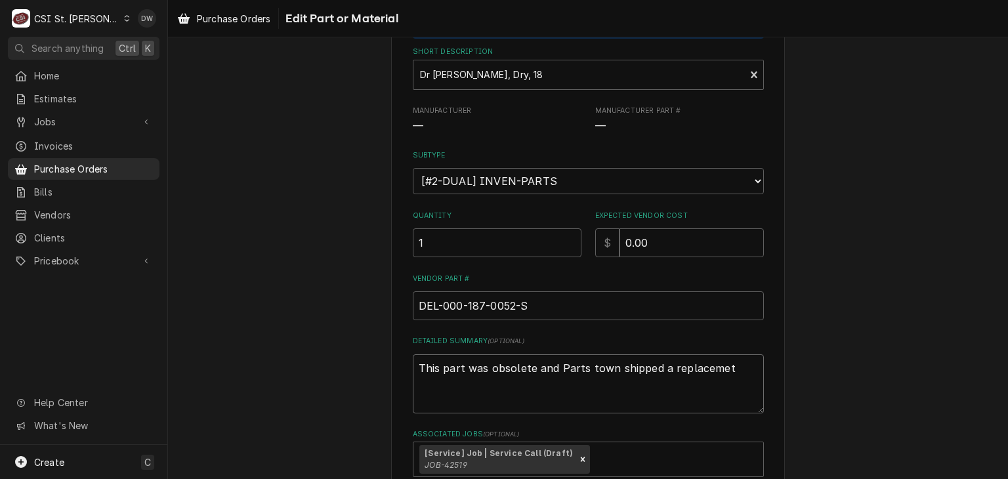
type textarea "x"
type textarea "This part was obsolete and Parts town shipped a replacemetn"
type textarea "x"
type textarea "This part was obsolete and Parts town shipped a replacemet"
type textarea "x"
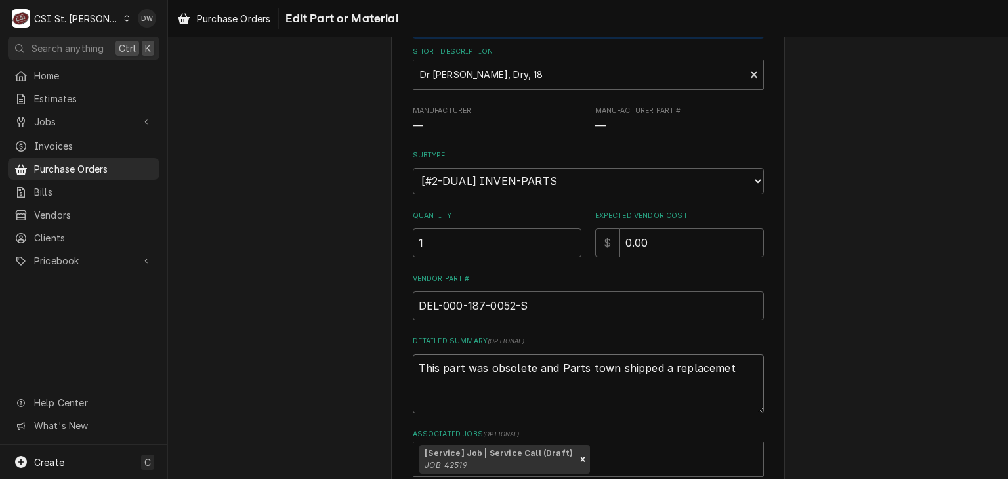
type textarea "This part was obsolete and Parts town shipped a replaceme"
type textarea "x"
type textarea "This part was obsolete and Parts town shipped a replacemen"
type textarea "x"
type textarea "This part was obsolete and Parts town shipped a replacement"
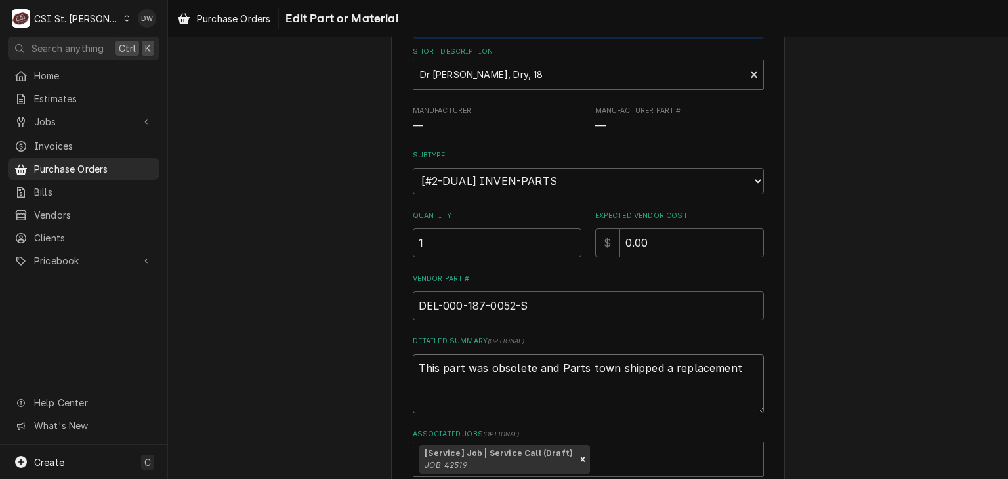
type textarea "x"
type textarea "This part was obsolete and Parts town shipped a replacement"
type textarea "x"
type textarea "This part was obsolete and Parts town shipped a replacement p"
type textarea "x"
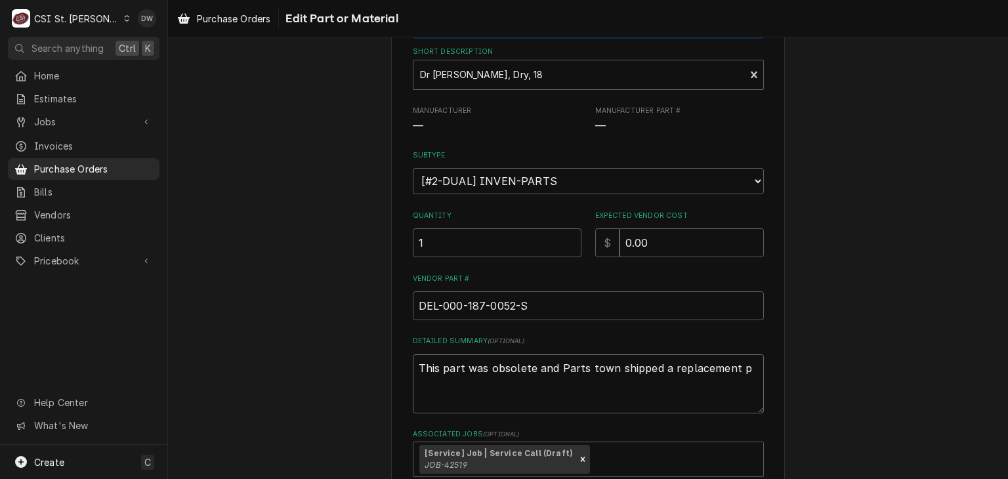
type textarea "This part was obsolete and Parts town shipped a replacement pa"
drag, startPoint x: 460, startPoint y: 362, endPoint x: 453, endPoint y: 360, distance: 6.9
click at [453, 360] on textarea "This part was obsolete and Parts town shipped a replacement part number (see Mi…" at bounding box center [588, 384] width 351 height 59
click at [463, 374] on textarea "This part was obsolete and Parts town shipped a replacement part number (see Mi…" at bounding box center [588, 384] width 351 height 59
click at [615, 395] on textarea "This part # was obsolete and Parts town shipped a replacement part number (see …" at bounding box center [588, 384] width 351 height 59
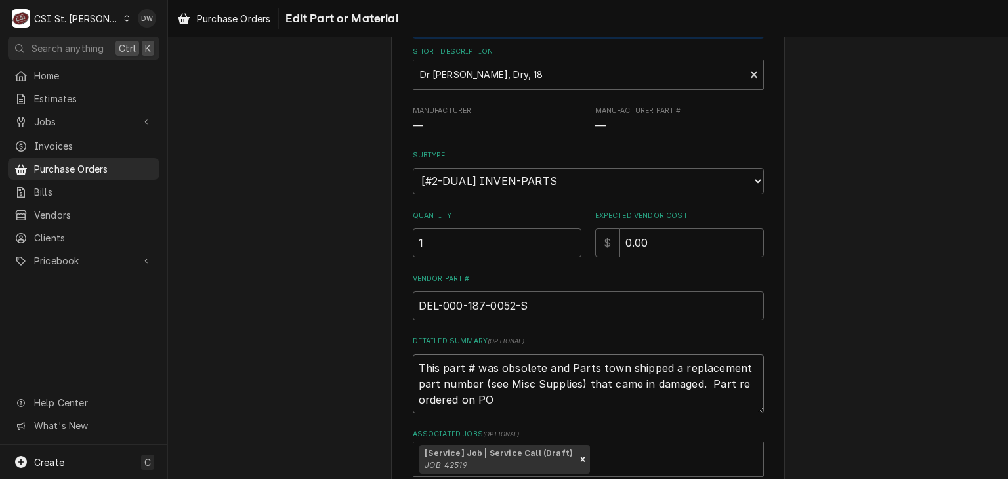
paste textarea "401201"
paste textarea "401430."
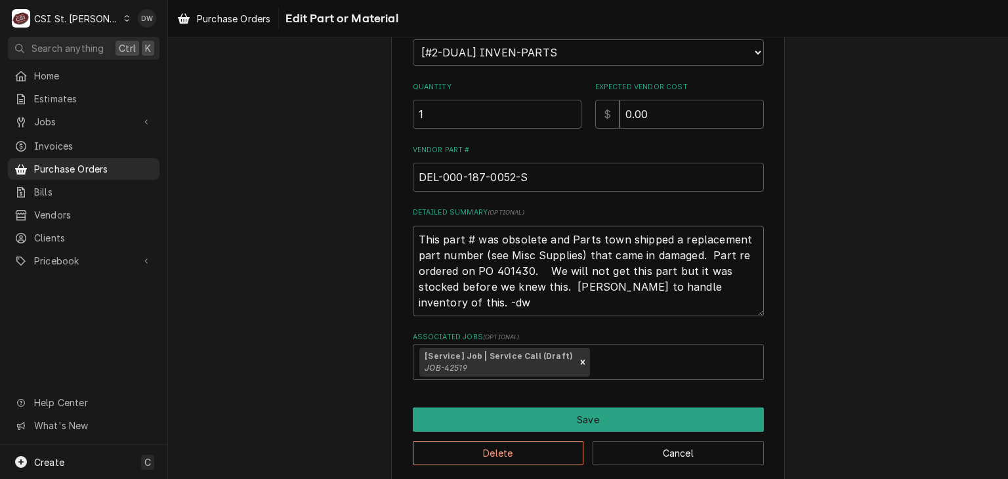
scroll to position [261, 0]
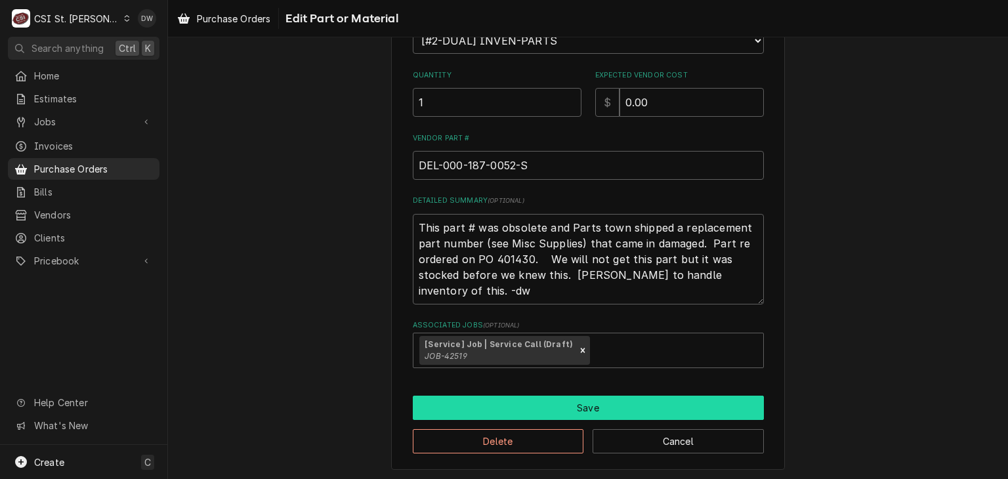
click at [557, 408] on button "Save" at bounding box center [588, 408] width 351 height 24
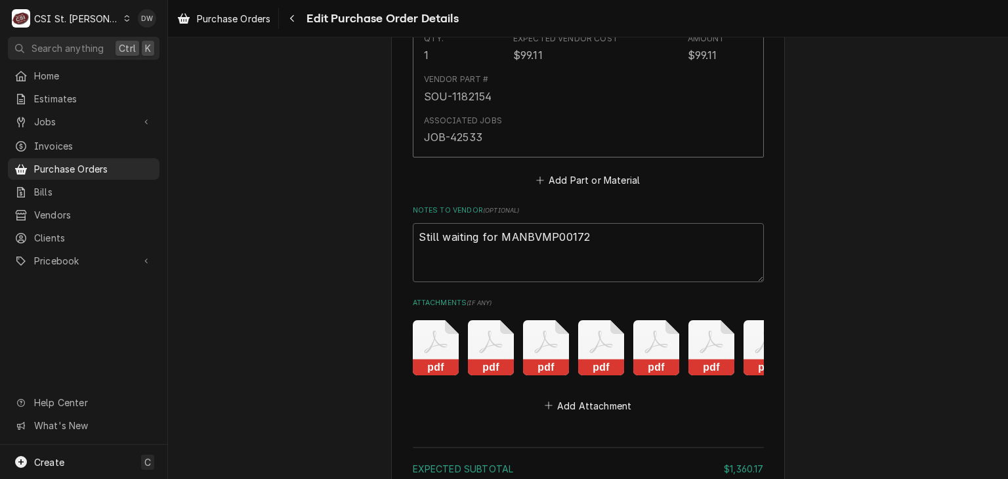
scroll to position [3454, 0]
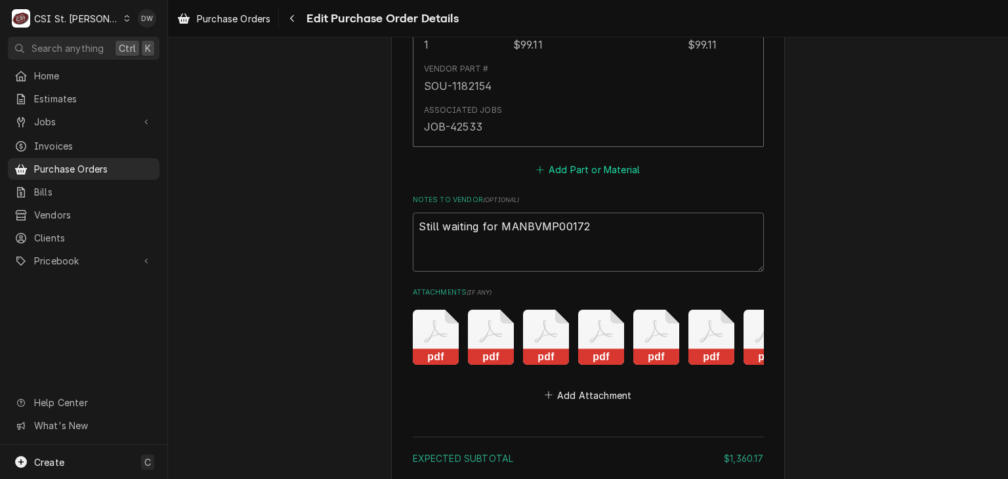
click at [561, 162] on button "Add Part or Material" at bounding box center [588, 169] width 108 height 18
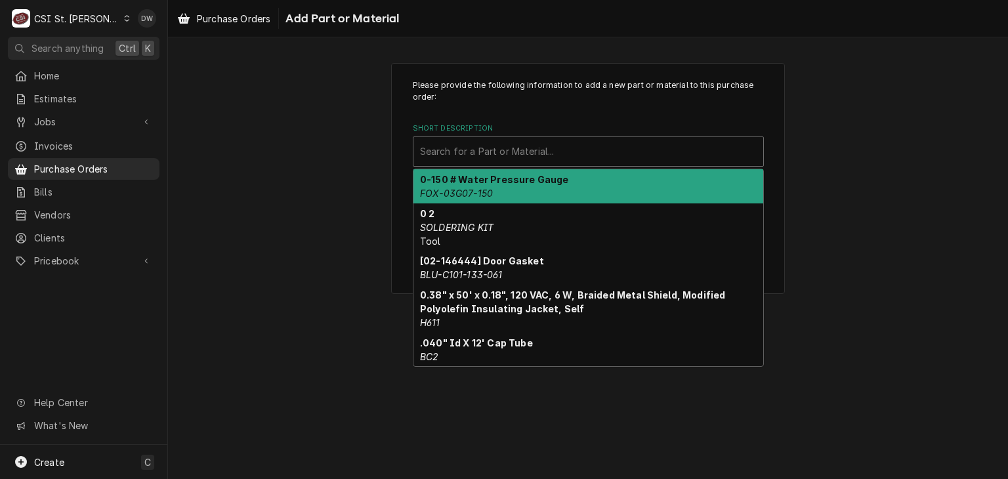
click at [513, 150] on div "Short Description" at bounding box center [588, 152] width 337 height 24
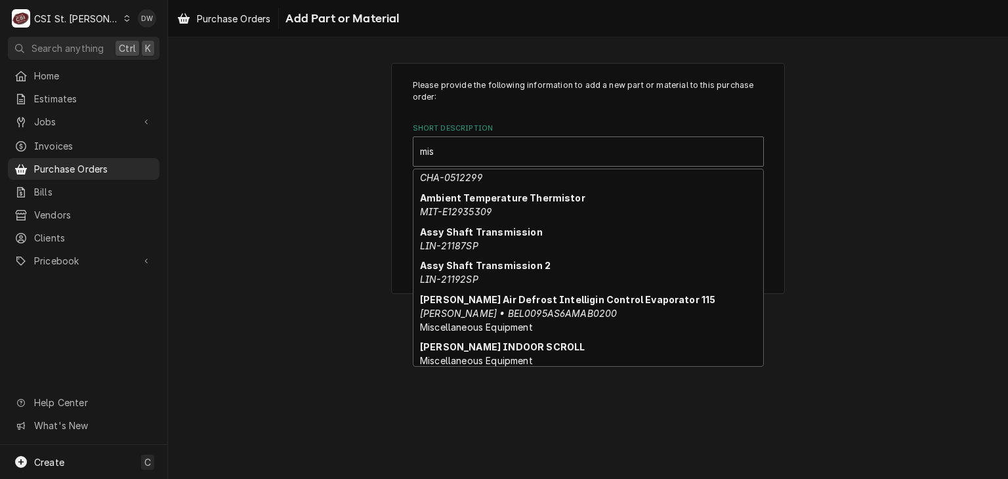
scroll to position [197, 0]
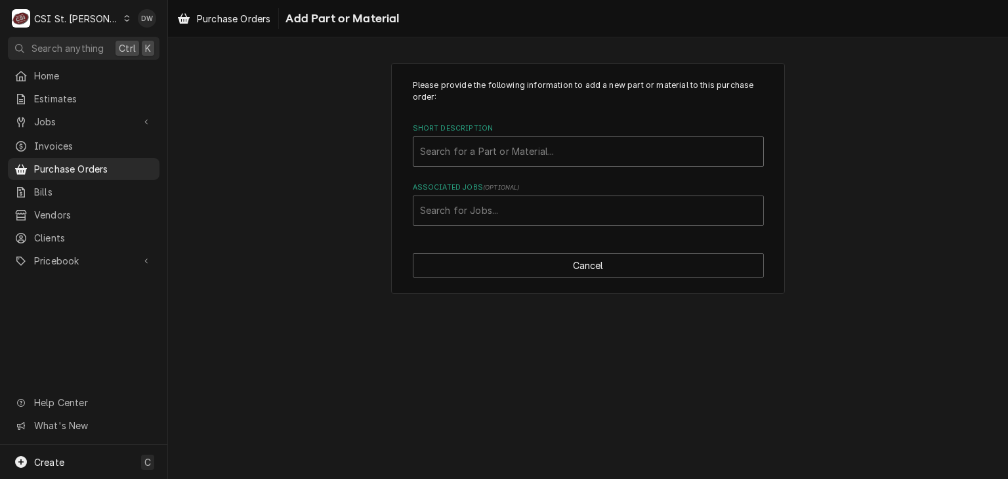
click at [449, 145] on div "Short Description" at bounding box center [588, 152] width 337 height 24
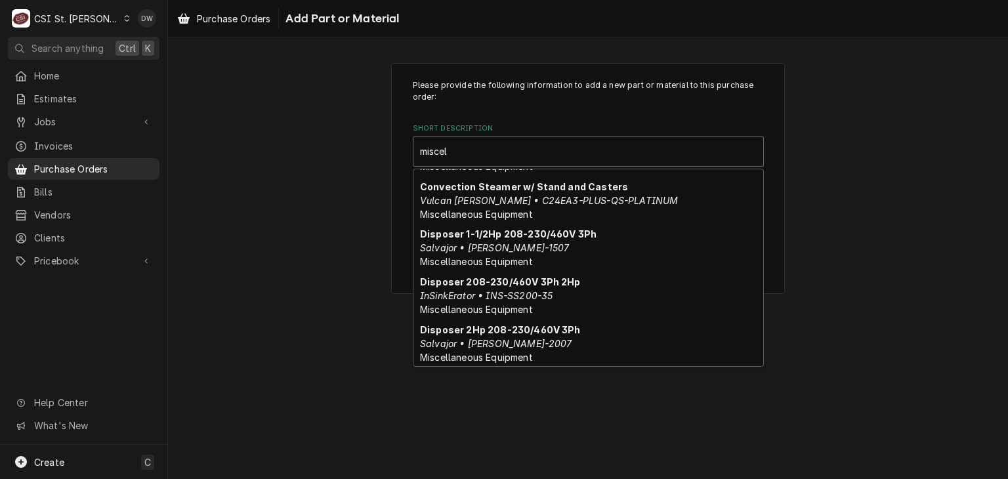
scroll to position [0, 0]
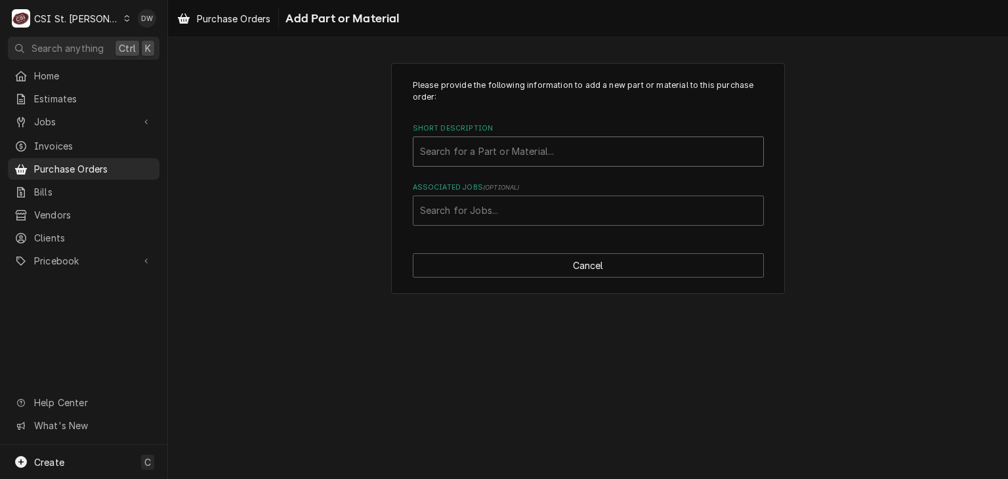
click at [464, 150] on div "Short Description" at bounding box center [588, 152] width 337 height 24
click at [464, 150] on div "M" at bounding box center [575, 152] width 311 height 24
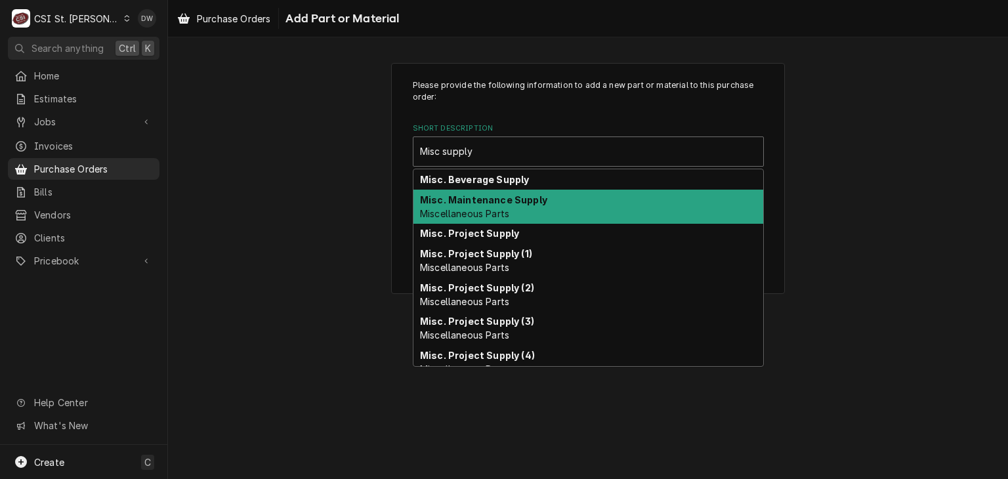
click at [481, 205] on div "Misc. Maintenance Supply Miscellaneous Parts" at bounding box center [589, 207] width 350 height 34
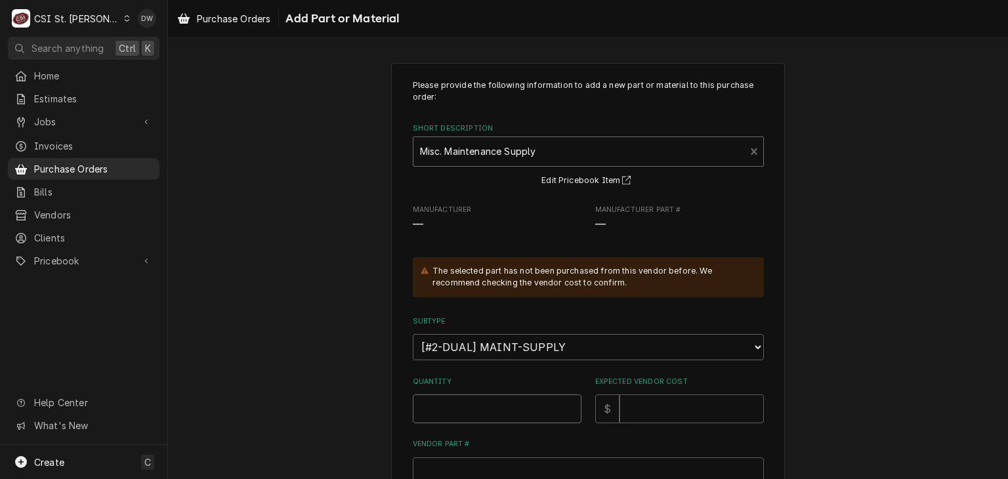
click at [473, 416] on input "Quantity" at bounding box center [497, 409] width 169 height 29
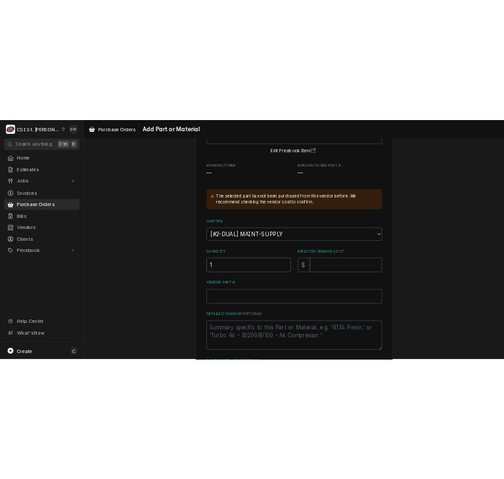
scroll to position [133, 0]
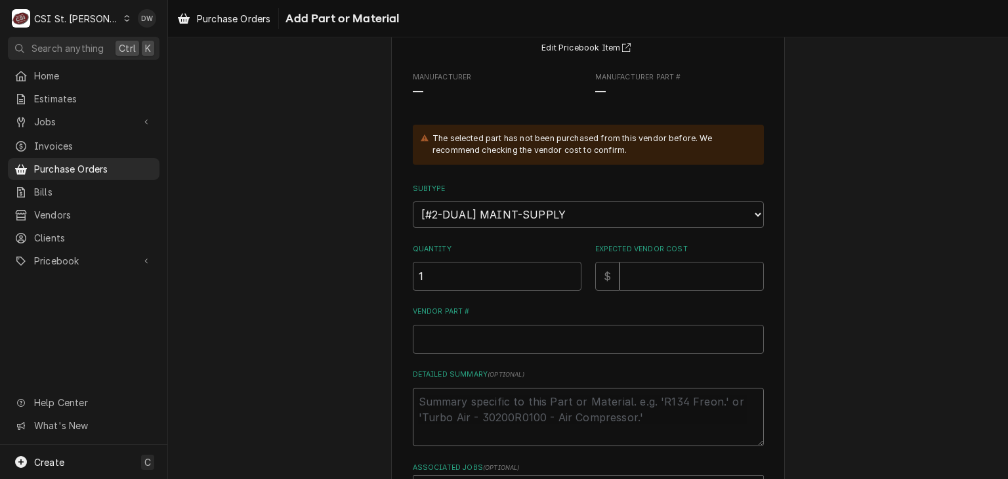
click at [458, 409] on textarea "Detailed Summary ( optional )" at bounding box center [588, 417] width 351 height 59
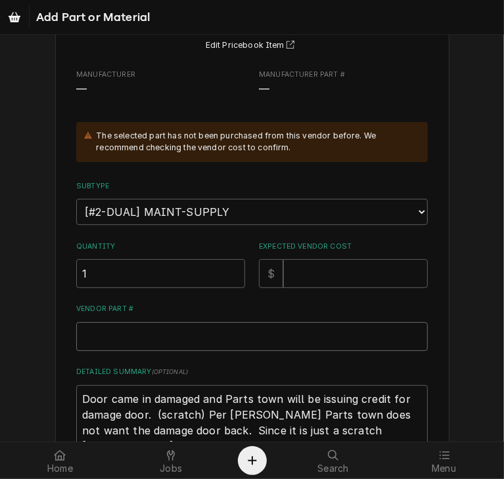
click at [270, 332] on input "Vendor Part #" at bounding box center [251, 336] width 351 height 29
paste input "DEL000-187-00B9-S"
click at [312, 273] on input "Expected Vendor Cost" at bounding box center [355, 273] width 144 height 29
click at [311, 274] on input "Expected Vendor Cost" at bounding box center [355, 273] width 144 height 29
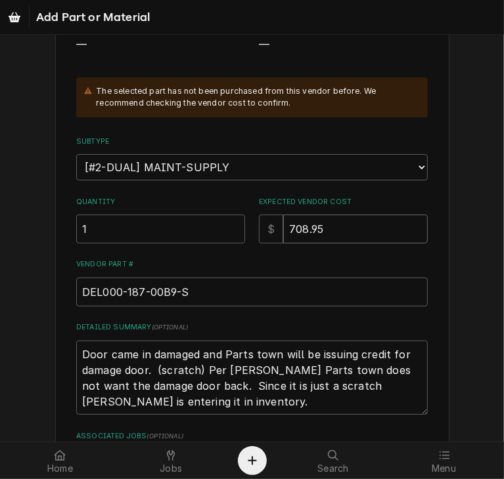
scroll to position [179, 0]
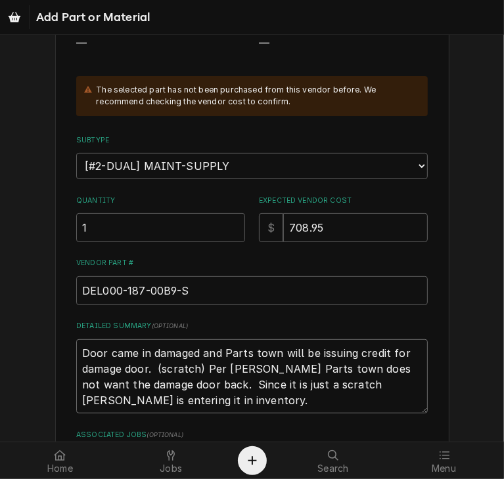
click at [261, 387] on textarea "Door came in damaged and Parts town will be issuing credit for damage door. (sc…" at bounding box center [251, 376] width 351 height 75
click at [308, 381] on textarea "Door came in damaged and Parts town will be issuing credit for damage door. (sc…" at bounding box center [251, 376] width 351 height 75
click at [233, 404] on textarea "Door came in damaged and Parts town will be issuing credit for damage door. (sc…" at bounding box center [251, 376] width 351 height 75
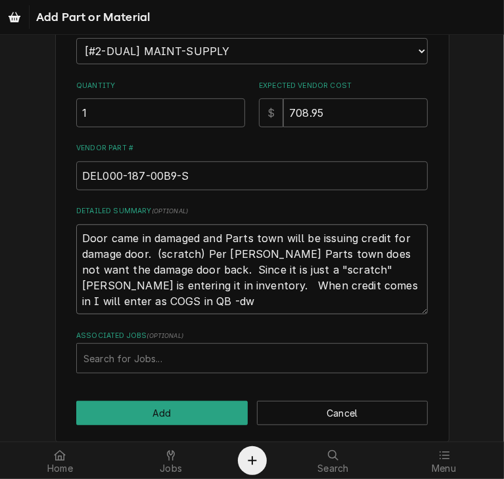
scroll to position [303, 0]
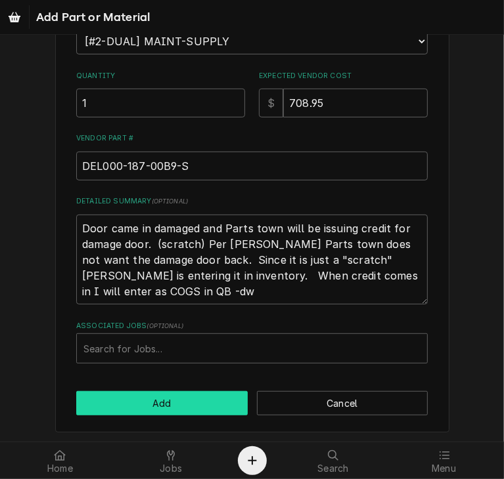
click at [136, 400] on button "Add" at bounding box center [161, 403] width 171 height 24
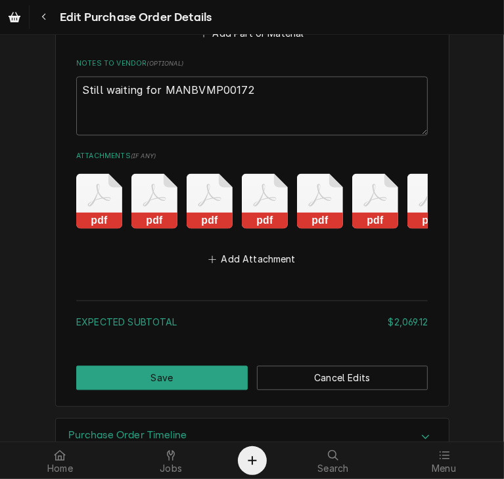
scroll to position [3933, 0]
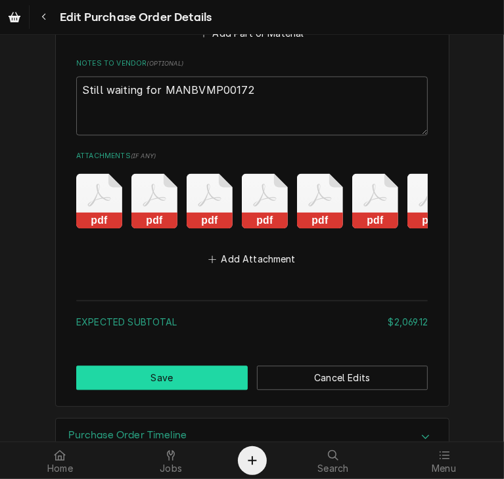
click at [160, 367] on button "Save" at bounding box center [161, 378] width 171 height 24
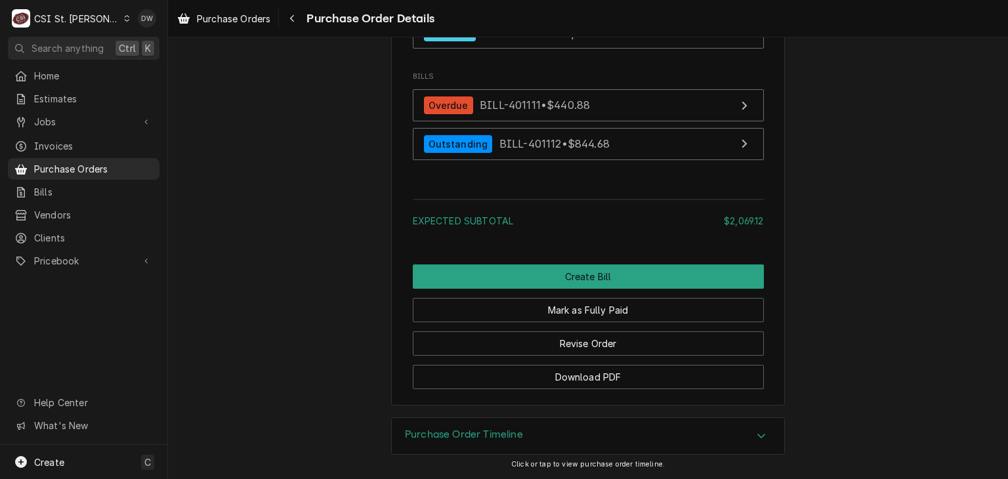
scroll to position [4127, 0]
click at [89, 164] on span "Purchase Orders" at bounding box center [93, 169] width 119 height 14
